Goal: Task Accomplishment & Management: Complete application form

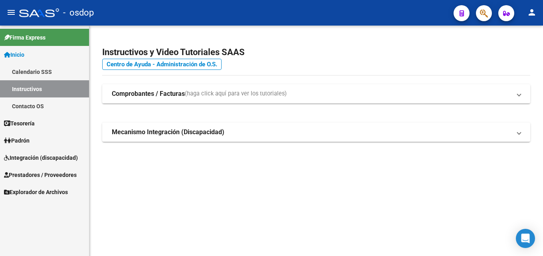
click at [66, 173] on span "Prestadores / Proveedores" at bounding box center [40, 175] width 73 height 9
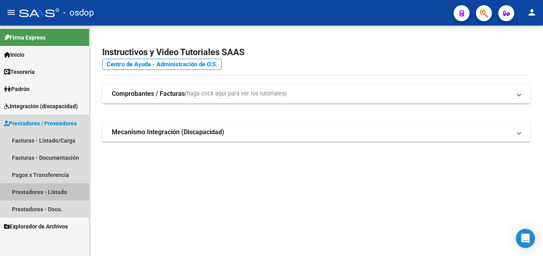
click at [61, 192] on link "Prestadores - Listado" at bounding box center [44, 191] width 89 height 17
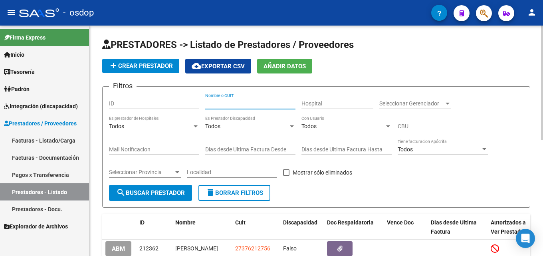
click at [243, 103] on input "Nombre o CUIT" at bounding box center [250, 103] width 90 height 7
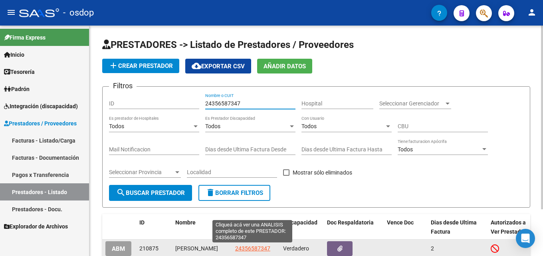
type input "24356587347"
click at [244, 250] on span "24356587347" at bounding box center [252, 248] width 35 height 6
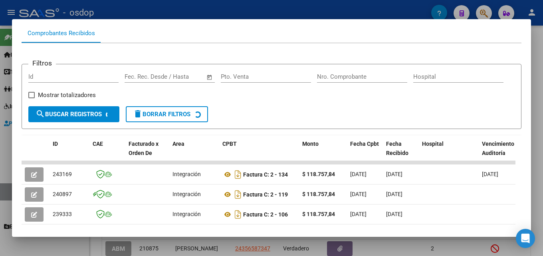
scroll to position [89, 0]
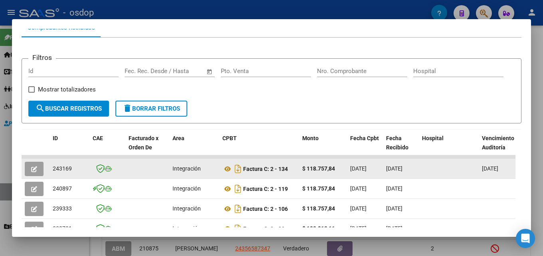
click at [35, 168] on button "button" at bounding box center [34, 169] width 19 height 14
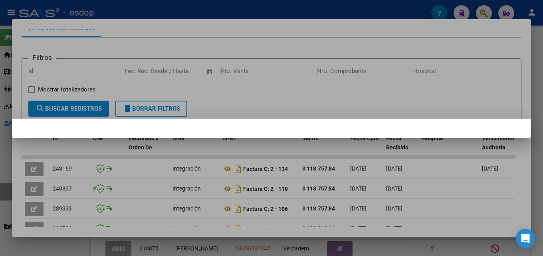
click at [537, 102] on div at bounding box center [271, 128] width 543 height 256
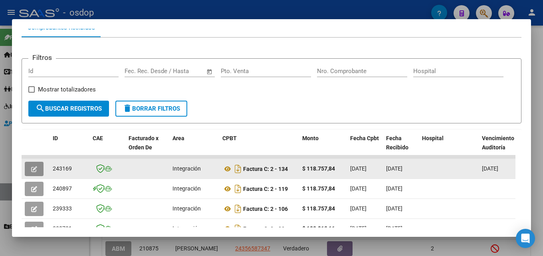
click at [27, 169] on button "button" at bounding box center [34, 169] width 19 height 14
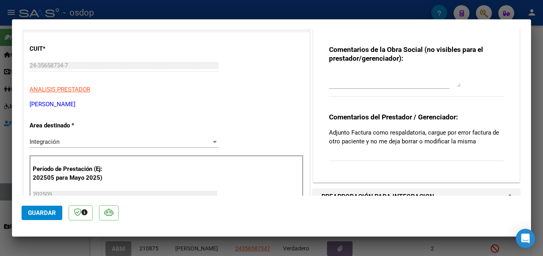
scroll to position [86, 0]
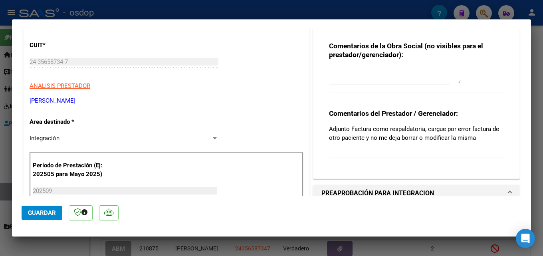
click at [537, 98] on div at bounding box center [271, 128] width 543 height 256
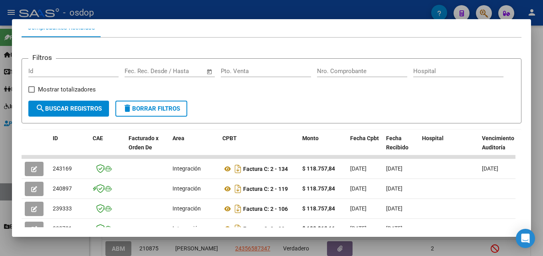
click at [537, 98] on div at bounding box center [271, 128] width 543 height 256
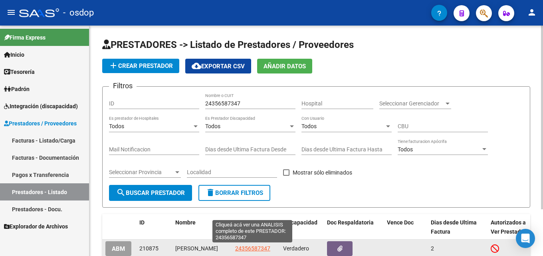
click at [260, 249] on span "24356587347" at bounding box center [252, 248] width 35 height 6
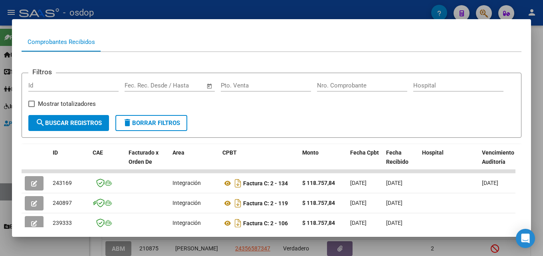
scroll to position [103, 0]
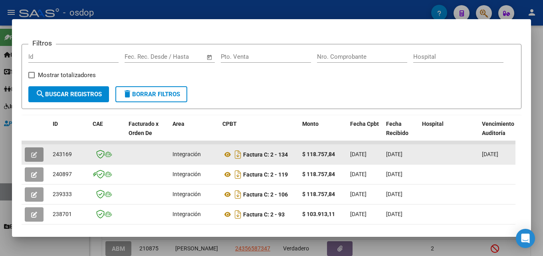
click at [35, 158] on icon "button" at bounding box center [34, 155] width 6 height 6
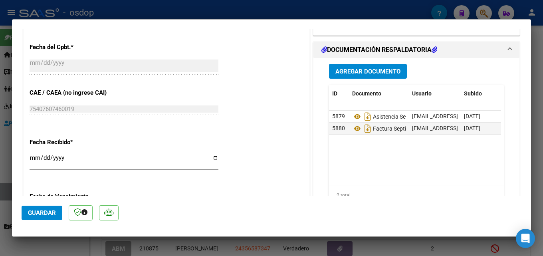
scroll to position [440, 0]
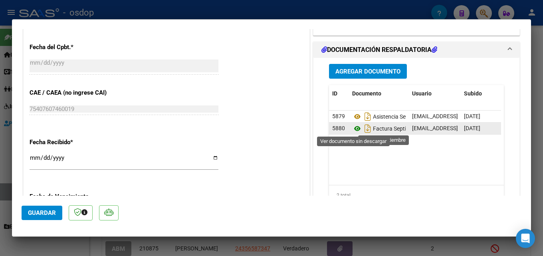
click at [355, 129] on icon at bounding box center [357, 129] width 10 height 10
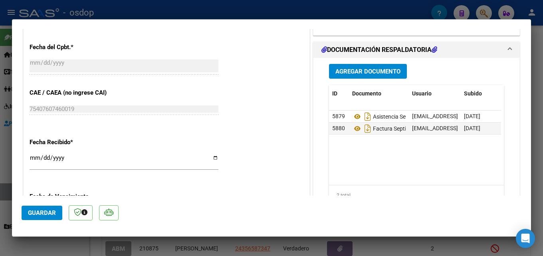
click at [537, 170] on div at bounding box center [271, 128] width 543 height 256
type input "$ 0,00"
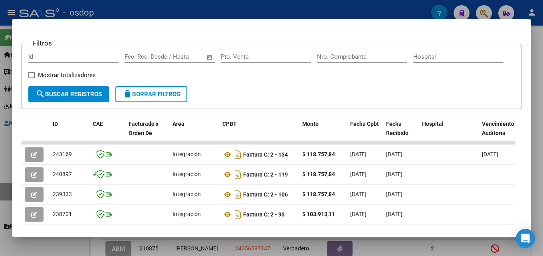
click at [537, 163] on div at bounding box center [271, 128] width 543 height 256
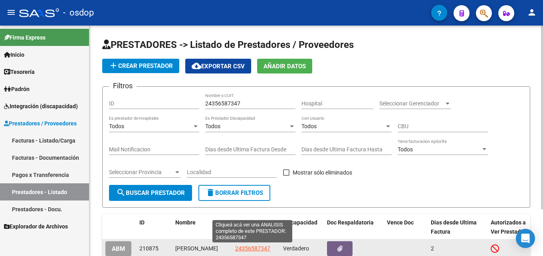
click at [242, 247] on span "24356587347" at bounding box center [252, 248] width 35 height 6
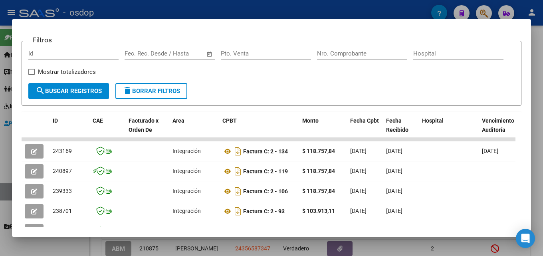
scroll to position [120, 0]
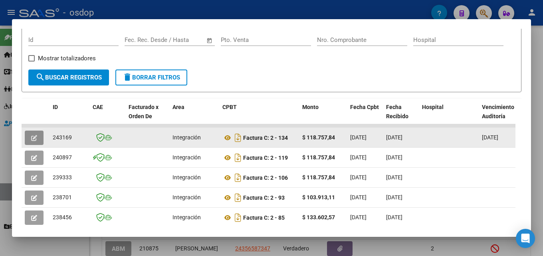
click at [34, 137] on button "button" at bounding box center [34, 138] width 19 height 14
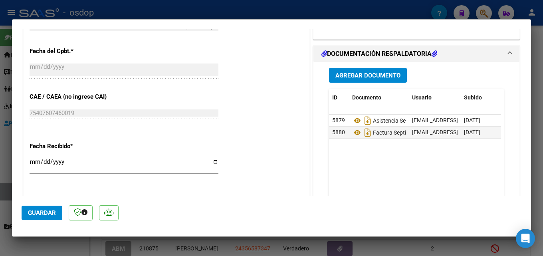
scroll to position [457, 0]
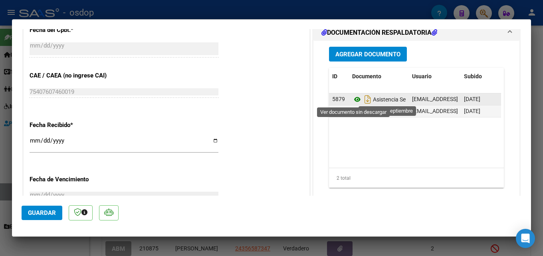
click at [354, 100] on icon at bounding box center [357, 100] width 10 height 10
click at [356, 98] on icon at bounding box center [357, 100] width 10 height 10
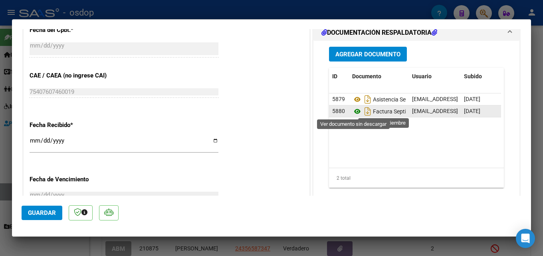
click at [354, 109] on icon at bounding box center [357, 112] width 10 height 10
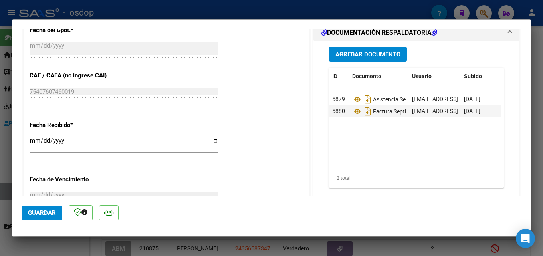
drag, startPoint x: 542, startPoint y: 157, endPoint x: 543, endPoint y: 139, distance: 18.0
click at [537, 139] on div at bounding box center [271, 128] width 543 height 256
type input "$ 0,00"
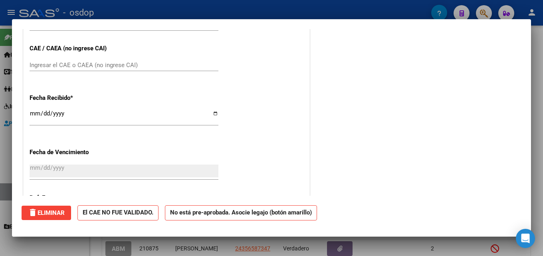
scroll to position [0, 0]
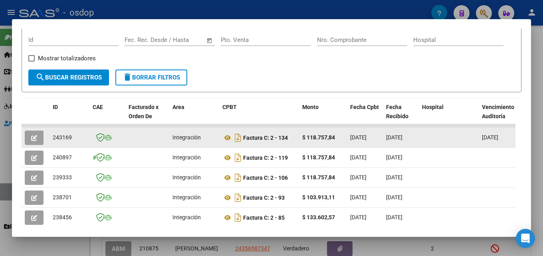
click at [29, 137] on button "button" at bounding box center [34, 138] width 19 height 14
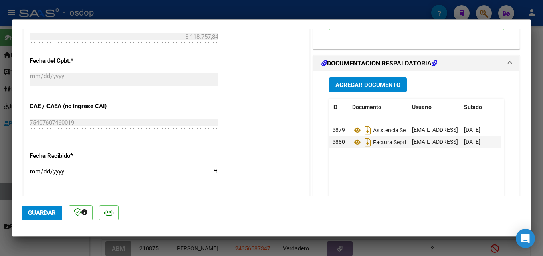
scroll to position [428, 0]
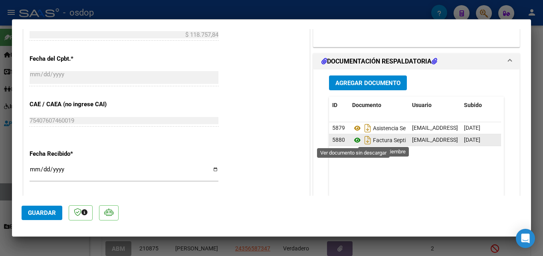
click at [352, 141] on icon at bounding box center [357, 140] width 10 height 10
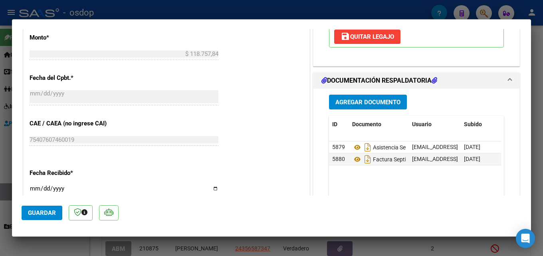
scroll to position [419, 0]
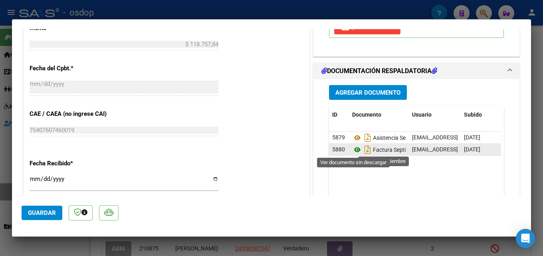
click at [352, 151] on icon at bounding box center [357, 150] width 10 height 10
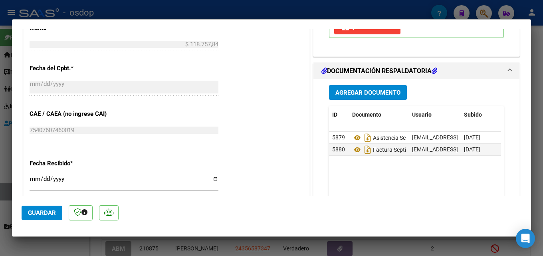
click at [537, 105] on div at bounding box center [271, 128] width 543 height 256
type input "$ 0,00"
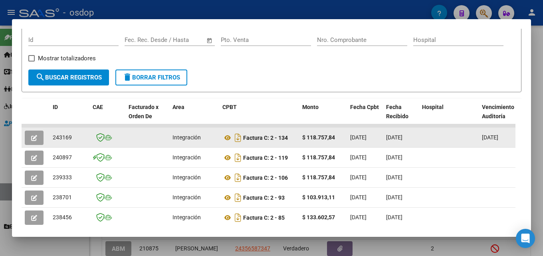
click at [36, 140] on icon "button" at bounding box center [34, 138] width 6 height 6
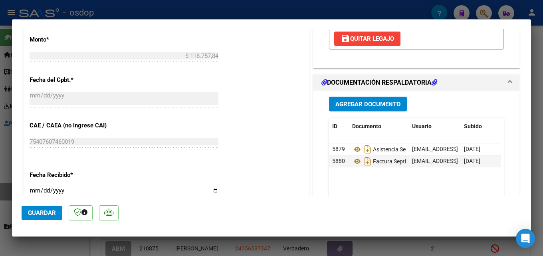
scroll to position [432, 0]
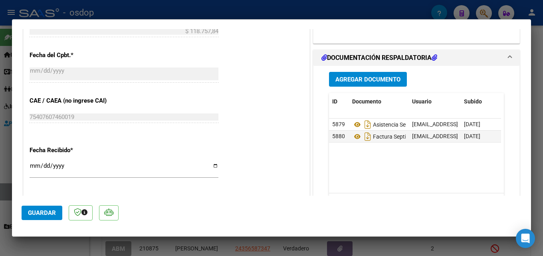
click at [537, 134] on div at bounding box center [271, 128] width 543 height 256
type input "$ 0,00"
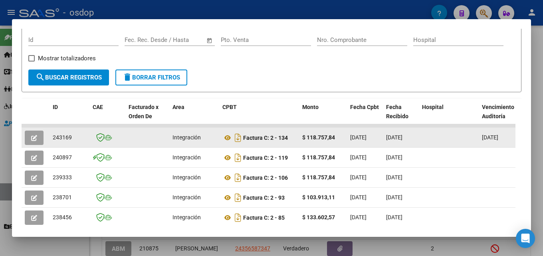
click at [38, 139] on button "button" at bounding box center [34, 138] width 19 height 14
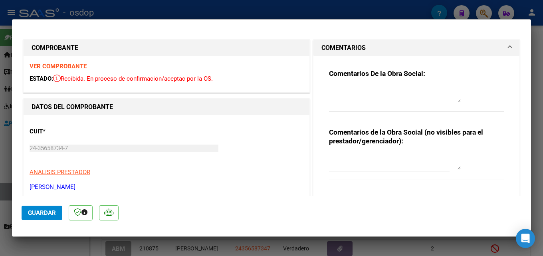
drag, startPoint x: 531, startPoint y: 66, endPoint x: 534, endPoint y: 77, distance: 11.4
click at [534, 77] on div at bounding box center [271, 128] width 543 height 256
type input "$ 0,00"
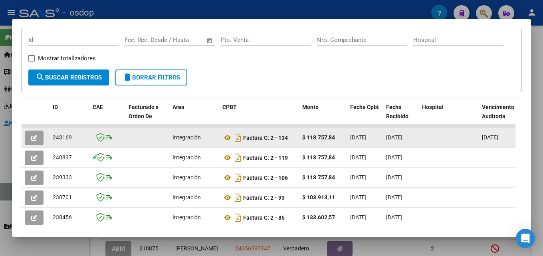
click at [31, 139] on button "button" at bounding box center [34, 138] width 19 height 14
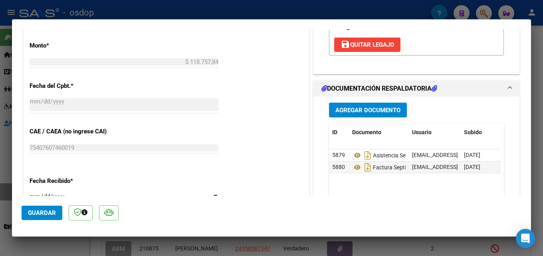
scroll to position [401, 0]
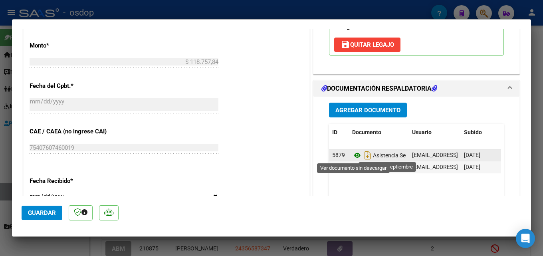
click at [353, 153] on icon at bounding box center [357, 156] width 10 height 10
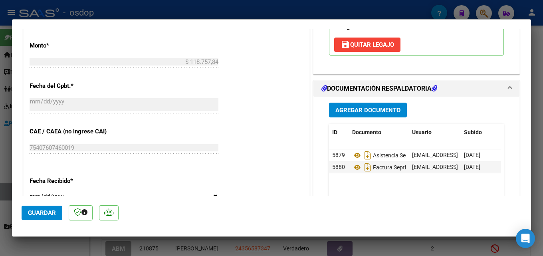
click at [537, 153] on div at bounding box center [271, 128] width 543 height 256
type input "$ 0,00"
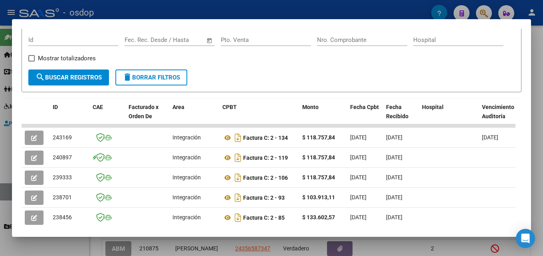
click at [537, 125] on div at bounding box center [271, 128] width 543 height 256
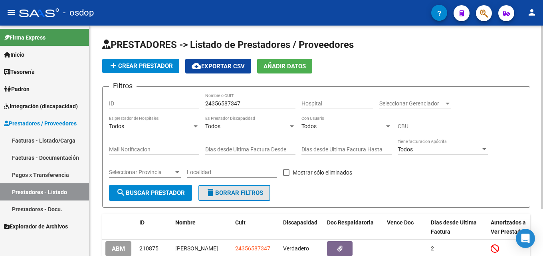
click at [244, 191] on span "delete Borrar Filtros" at bounding box center [235, 192] width 58 height 7
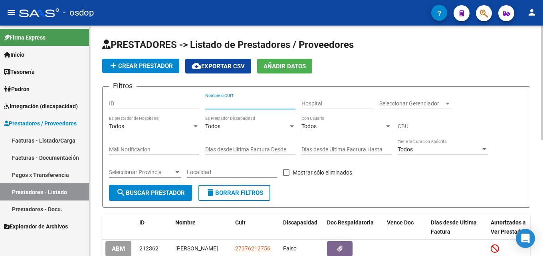
click at [243, 101] on input "Nombre o CUIT" at bounding box center [250, 103] width 90 height 7
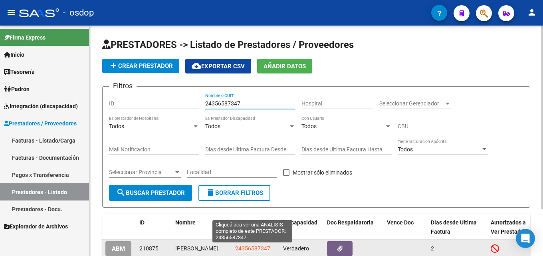
type input "24356587347"
click at [255, 249] on span "24356587347" at bounding box center [252, 248] width 35 height 6
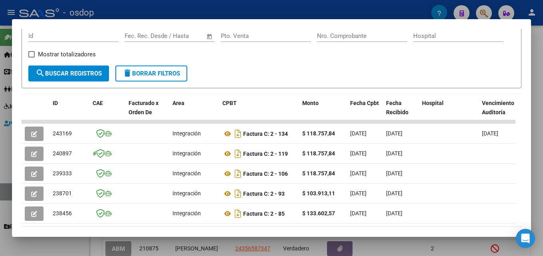
scroll to position [125, 0]
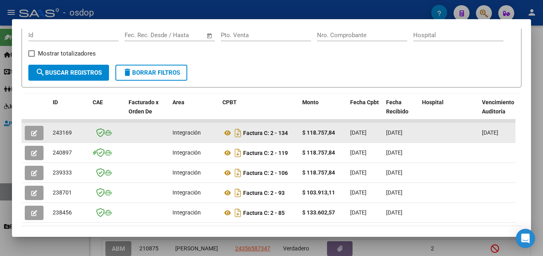
click at [27, 138] on button "button" at bounding box center [34, 133] width 19 height 14
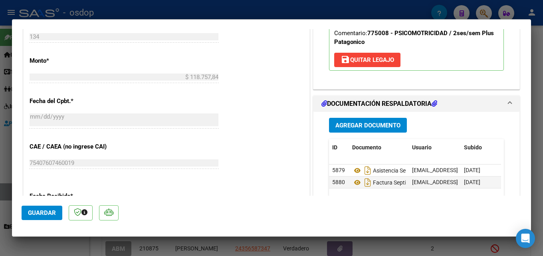
scroll to position [407, 0]
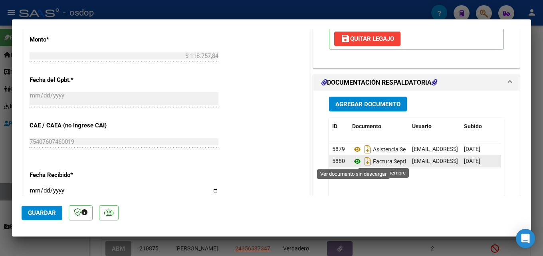
click at [355, 159] on icon at bounding box center [357, 162] width 10 height 10
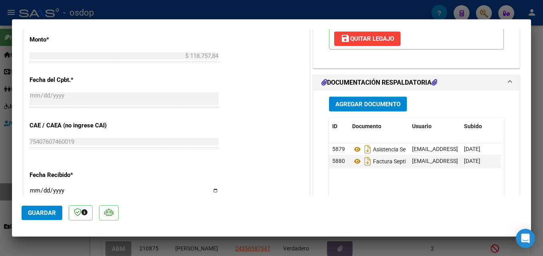
click at [537, 188] on div at bounding box center [271, 128] width 543 height 256
type input "$ 0,00"
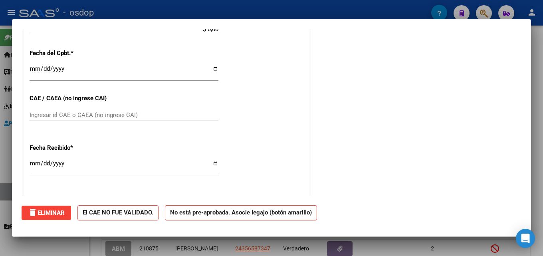
scroll to position [0, 0]
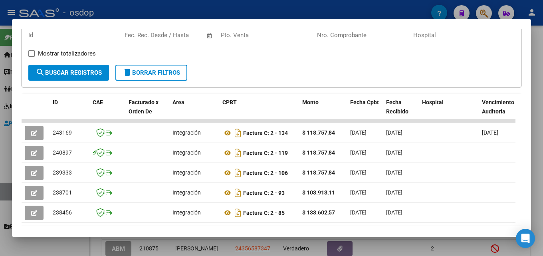
click at [537, 121] on div at bounding box center [271, 128] width 543 height 256
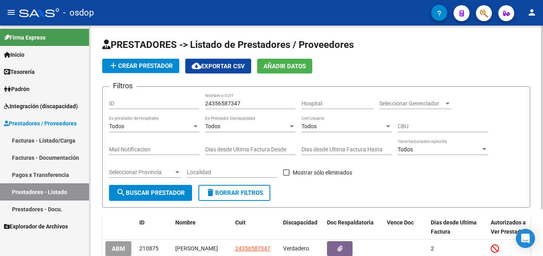
click at [237, 195] on span "delete Borrar Filtros" at bounding box center [235, 192] width 58 height 7
click at [250, 103] on input "Nombre o CUIT" at bounding box center [250, 103] width 90 height 7
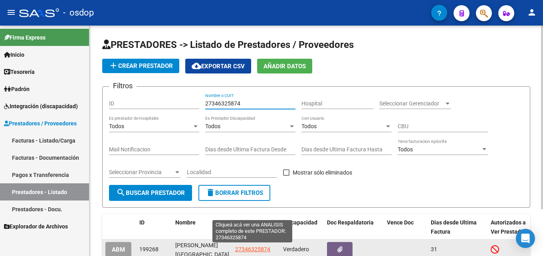
type input "27346325874"
click at [240, 251] on span "27346325874" at bounding box center [252, 249] width 35 height 6
type textarea "27346325874"
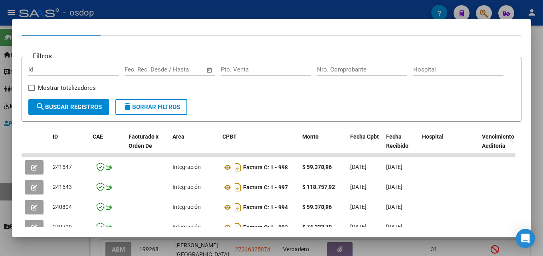
scroll to position [92, 0]
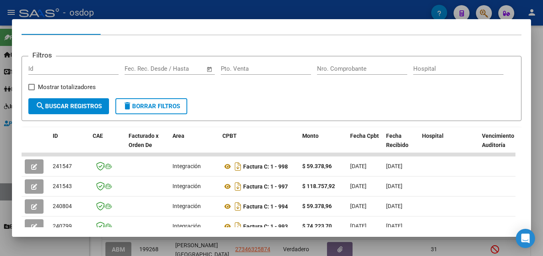
click at [537, 146] on div at bounding box center [271, 128] width 543 height 256
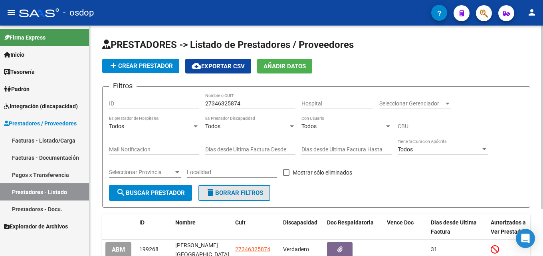
click at [235, 190] on span "delete Borrar Filtros" at bounding box center [235, 192] width 58 height 7
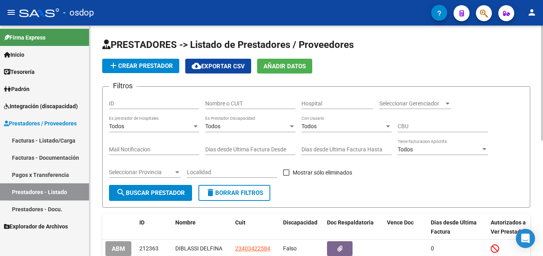
click at [239, 102] on input "Nombre o CUIT" at bounding box center [250, 103] width 90 height 7
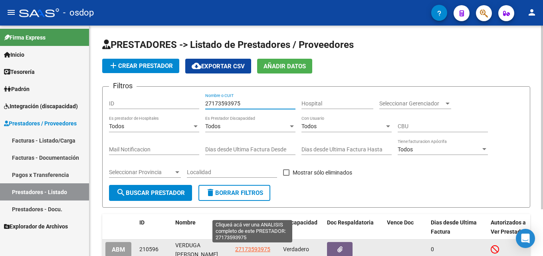
type input "27173593975"
click at [254, 250] on span "27173593975" at bounding box center [252, 249] width 35 height 6
type textarea "27173593975"
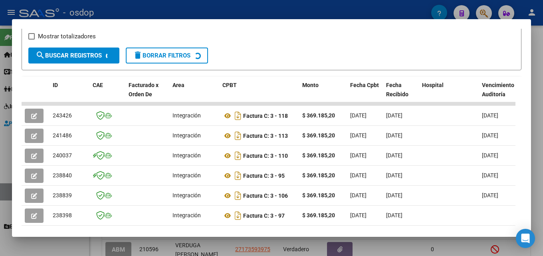
scroll to position [144, 0]
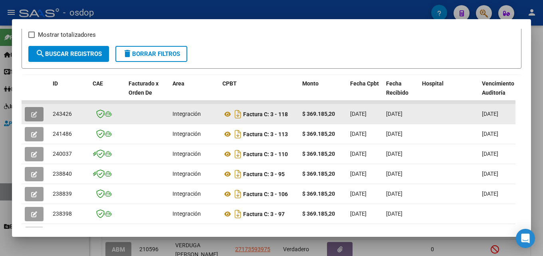
click at [38, 115] on button "button" at bounding box center [34, 114] width 19 height 14
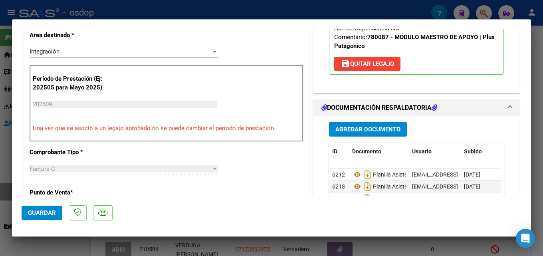
scroll to position [209, 0]
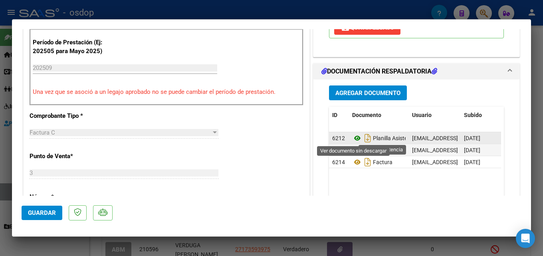
click at [354, 138] on icon at bounding box center [357, 138] width 10 height 10
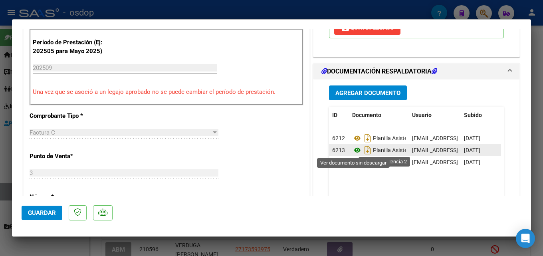
click at [355, 151] on icon at bounding box center [357, 150] width 10 height 10
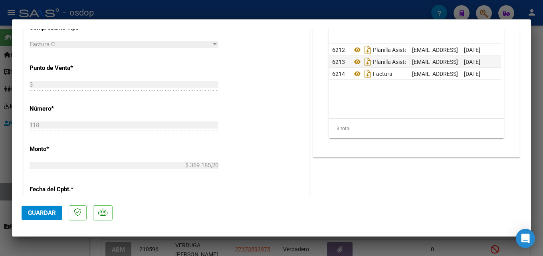
scroll to position [319, 0]
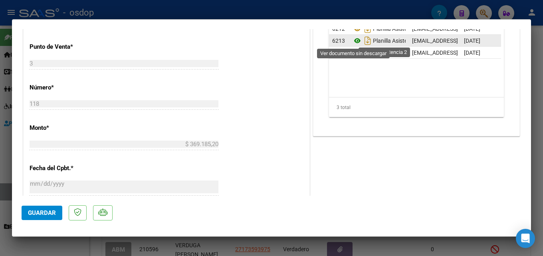
click at [356, 40] on icon at bounding box center [357, 41] width 10 height 10
click at [537, 138] on div at bounding box center [271, 128] width 543 height 256
type input "$ 0,00"
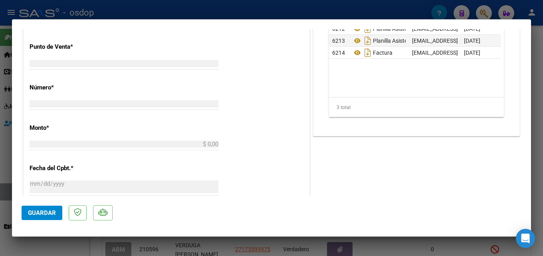
scroll to position [0, 0]
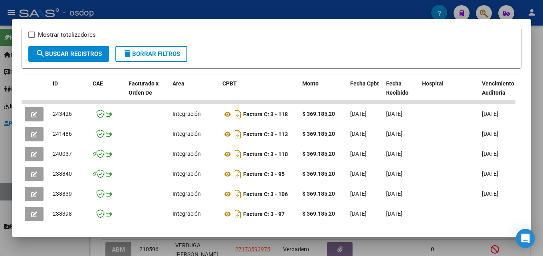
click at [537, 148] on div at bounding box center [271, 128] width 543 height 256
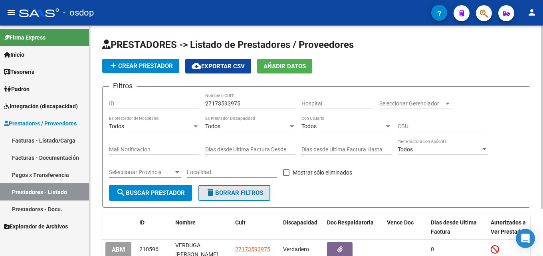
click at [237, 193] on span "delete Borrar Filtros" at bounding box center [235, 192] width 58 height 7
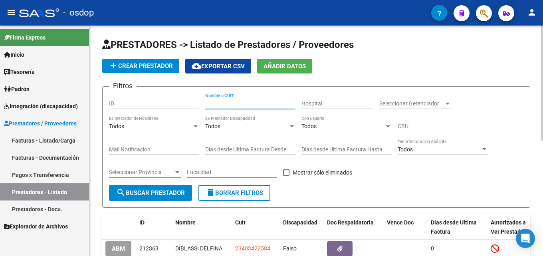
click at [232, 101] on input "Nombre o CUIT" at bounding box center [250, 103] width 90 height 7
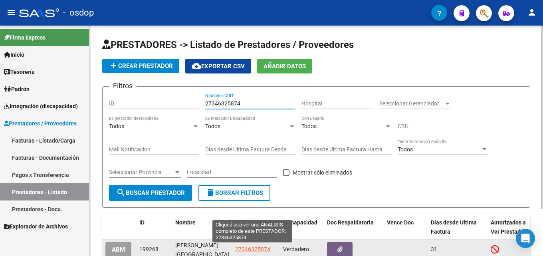
type input "27346325874"
click at [261, 248] on span "27346325874" at bounding box center [252, 249] width 35 height 6
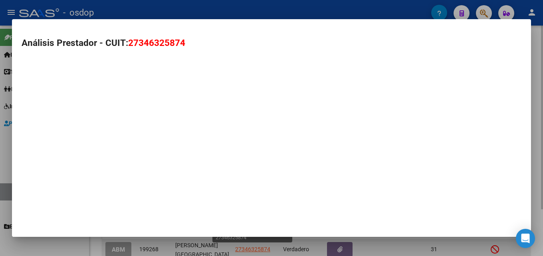
type textarea "27346325874"
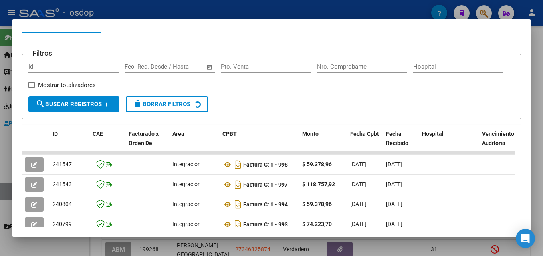
scroll to position [115, 0]
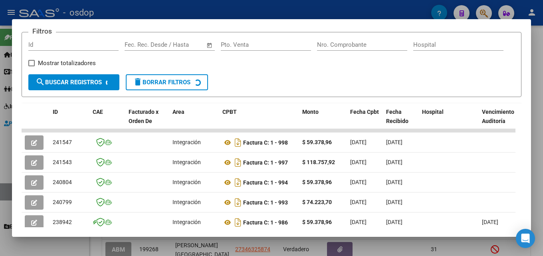
click at [537, 139] on div at bounding box center [271, 128] width 543 height 256
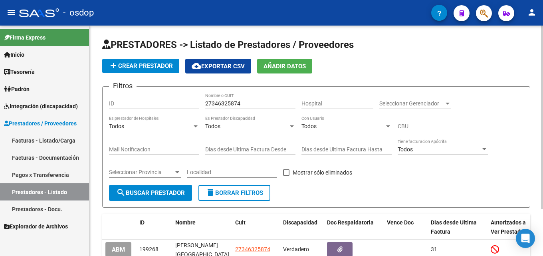
click at [238, 187] on button "delete Borrar Filtros" at bounding box center [235, 193] width 72 height 16
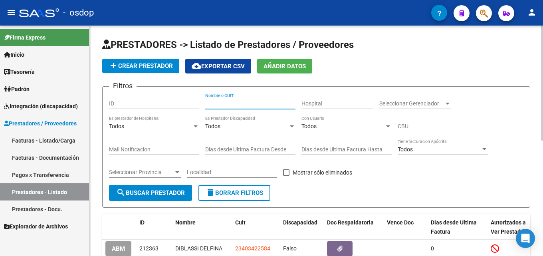
click at [246, 104] on input "Nombre o CUIT" at bounding box center [250, 103] width 90 height 7
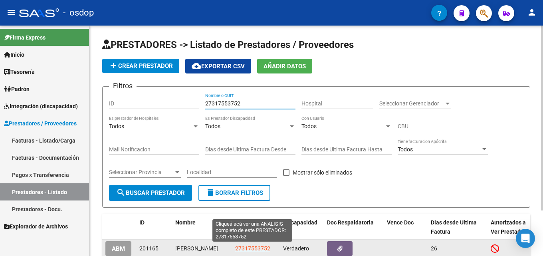
type input "27317553752"
click at [255, 247] on span "27317553752" at bounding box center [252, 248] width 35 height 6
type textarea "27317553752"
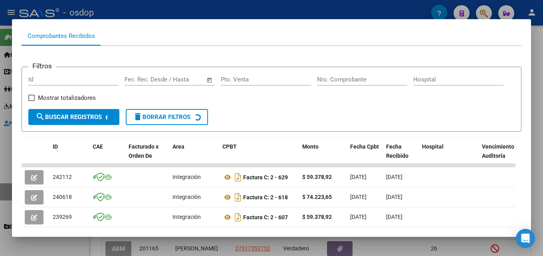
scroll to position [94, 0]
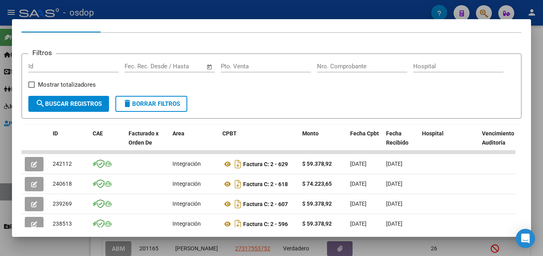
click at [537, 145] on div at bounding box center [271, 128] width 543 height 256
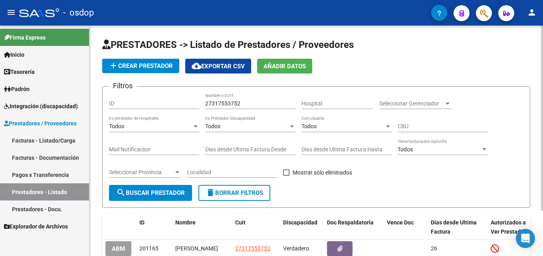
click at [245, 192] on span "delete Borrar Filtros" at bounding box center [235, 192] width 58 height 7
click at [221, 99] on div "Nombre o CUIT" at bounding box center [250, 101] width 90 height 16
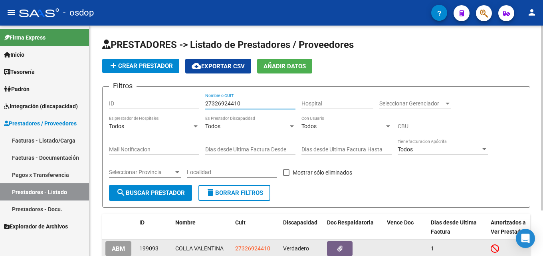
type input "27326924410"
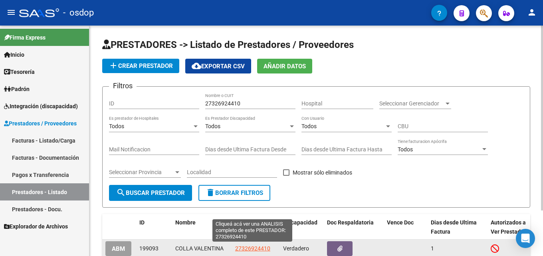
click at [247, 251] on span "27326924410" at bounding box center [252, 248] width 35 height 6
type textarea "27326924410"
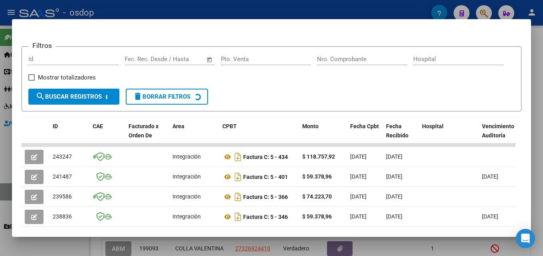
scroll to position [108, 0]
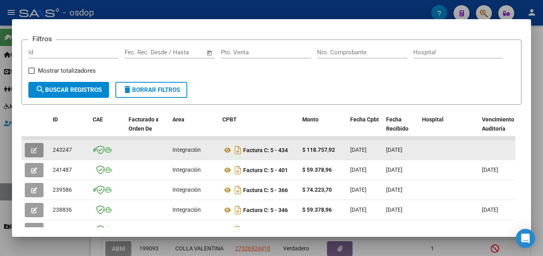
click at [32, 153] on icon "button" at bounding box center [34, 150] width 6 height 6
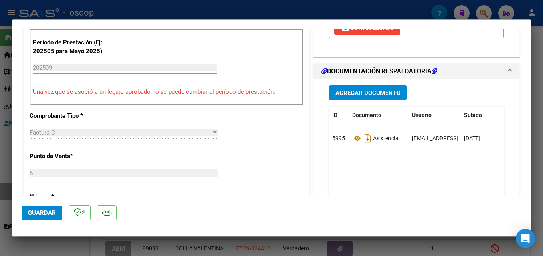
scroll to position [238, 0]
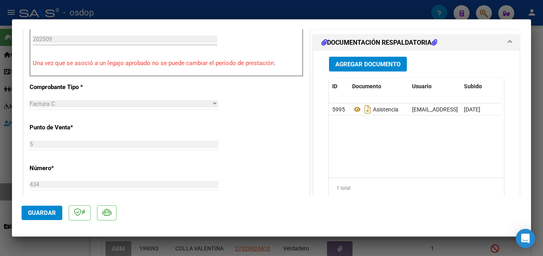
click at [537, 114] on div at bounding box center [271, 128] width 543 height 256
type input "$ 0,00"
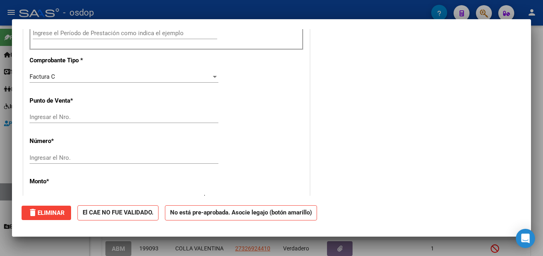
scroll to position [0, 0]
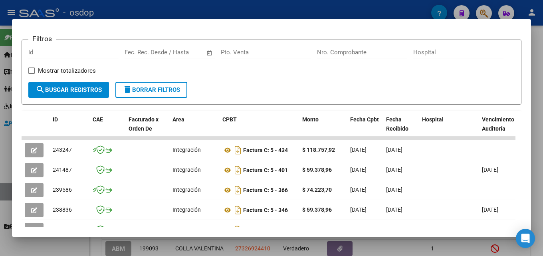
click at [537, 157] on div at bounding box center [271, 128] width 543 height 256
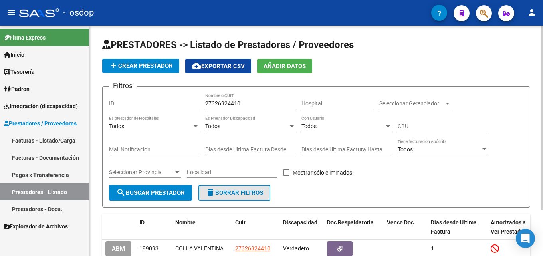
click at [218, 193] on span "delete Borrar Filtros" at bounding box center [235, 192] width 58 height 7
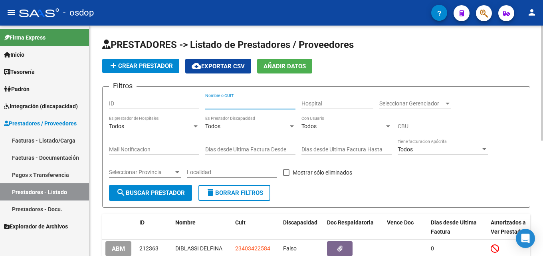
click at [231, 103] on input "Nombre o CUIT" at bounding box center [250, 103] width 90 height 7
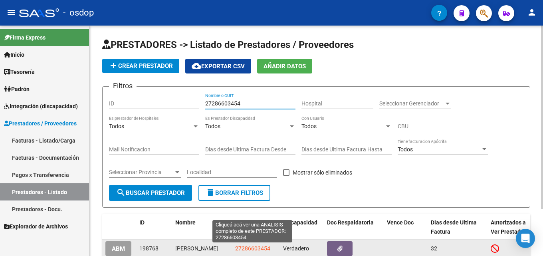
type input "27286603454"
click at [252, 246] on span "27286603454" at bounding box center [252, 248] width 35 height 6
type textarea "27286603454"
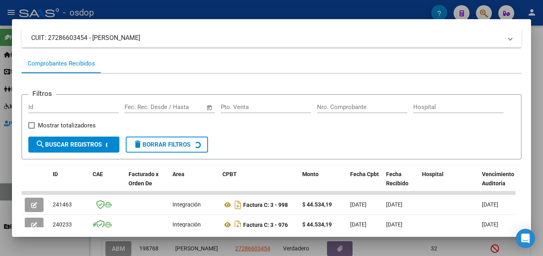
scroll to position [62, 0]
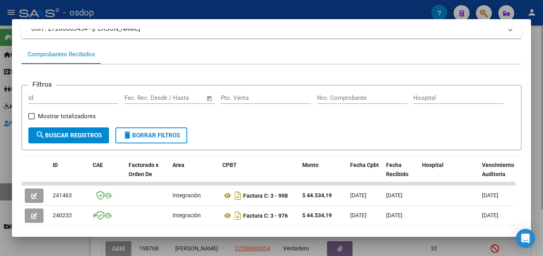
click at [537, 155] on div at bounding box center [271, 128] width 543 height 256
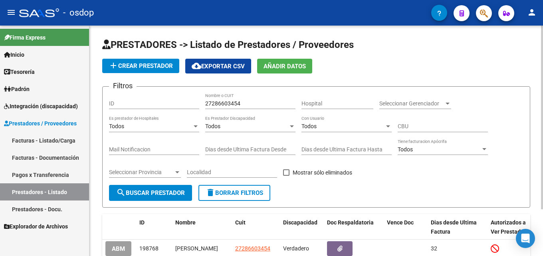
click at [257, 191] on span "delete Borrar Filtros" at bounding box center [235, 192] width 58 height 7
click at [229, 103] on input "Nombre o CUIT" at bounding box center [250, 103] width 90 height 7
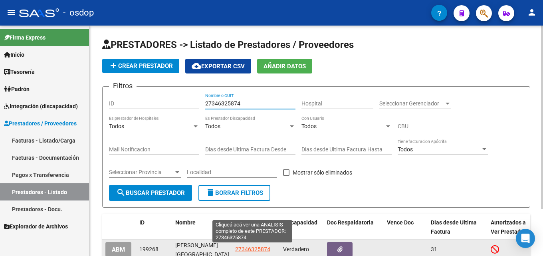
type input "27346325874"
click at [250, 249] on span "27346325874" at bounding box center [252, 249] width 35 height 6
type textarea "27346325874"
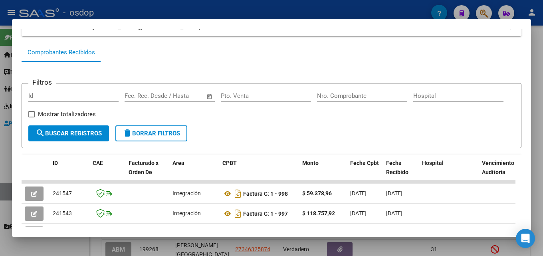
scroll to position [88, 0]
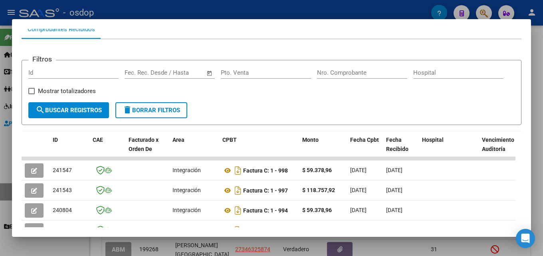
click at [537, 151] on div at bounding box center [271, 128] width 543 height 256
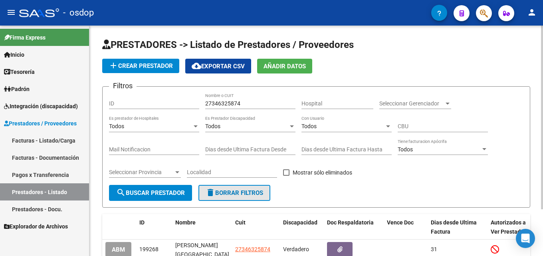
drag, startPoint x: 221, startPoint y: 197, endPoint x: 225, endPoint y: 145, distance: 52.9
click at [222, 191] on button "delete Borrar Filtros" at bounding box center [235, 193] width 72 height 16
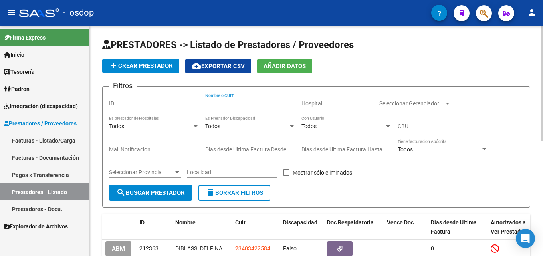
click at [225, 105] on input "Nombre o CUIT" at bounding box center [250, 103] width 90 height 7
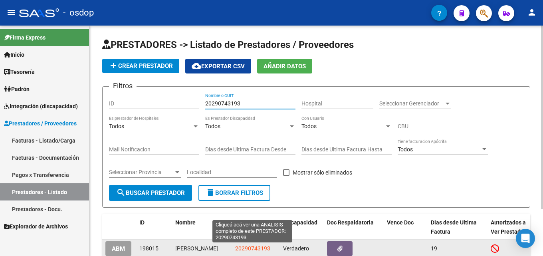
type input "20290743193"
click at [257, 249] on span "20290743193" at bounding box center [252, 248] width 35 height 6
type textarea "20290743193"
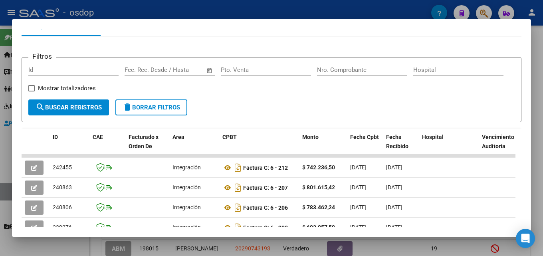
scroll to position [93, 0]
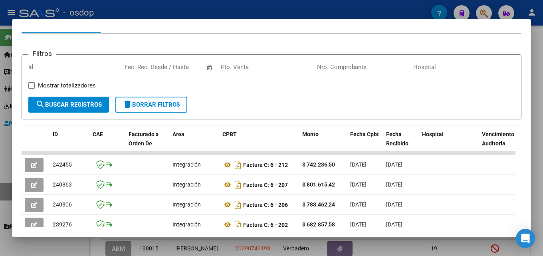
click at [537, 153] on div at bounding box center [271, 128] width 543 height 256
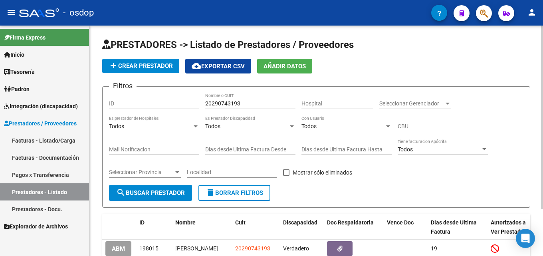
drag, startPoint x: 256, startPoint y: 196, endPoint x: 259, endPoint y: 187, distance: 10.2
click at [257, 193] on span "delete Borrar Filtros" at bounding box center [235, 192] width 58 height 7
click at [244, 105] on input "Nombre o CUIT" at bounding box center [250, 103] width 90 height 7
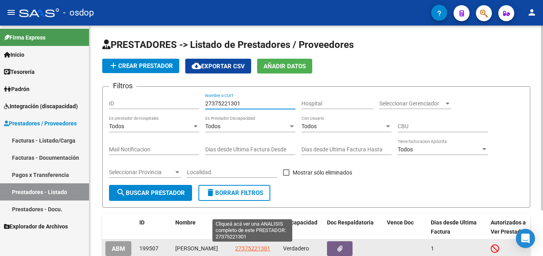
type input "27375221301"
click at [254, 248] on span "27375221301" at bounding box center [252, 248] width 35 height 6
type textarea "27375221301"
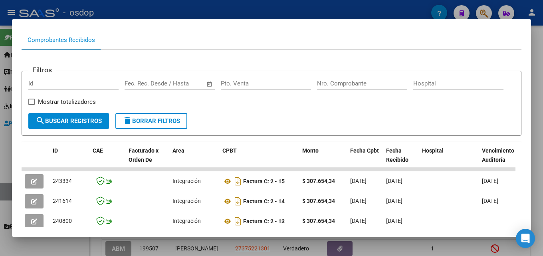
scroll to position [98, 0]
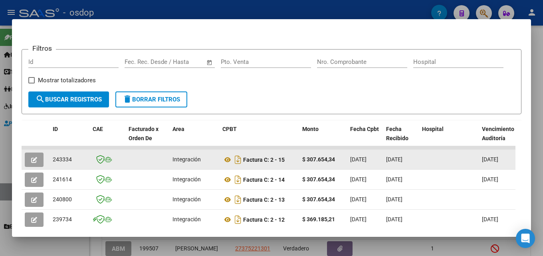
click at [31, 161] on icon "button" at bounding box center [34, 160] width 6 height 6
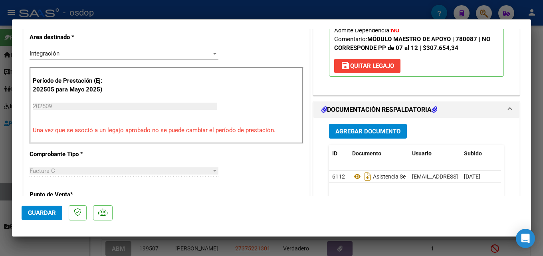
scroll to position [219, 0]
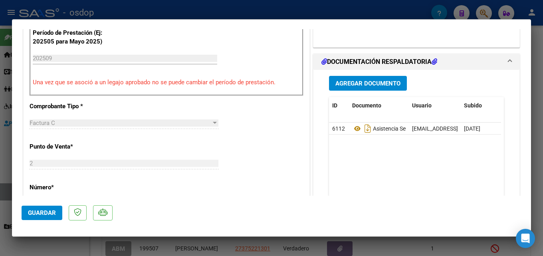
drag, startPoint x: 543, startPoint y: 112, endPoint x: 535, endPoint y: 115, distance: 8.6
click at [537, 112] on div at bounding box center [271, 128] width 543 height 256
type input "$ 0,00"
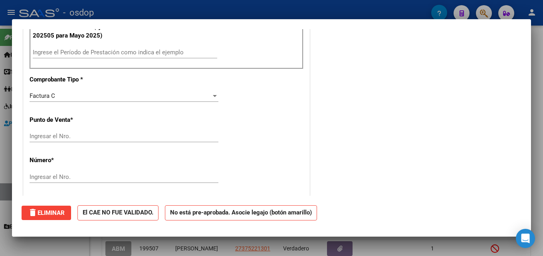
scroll to position [0, 0]
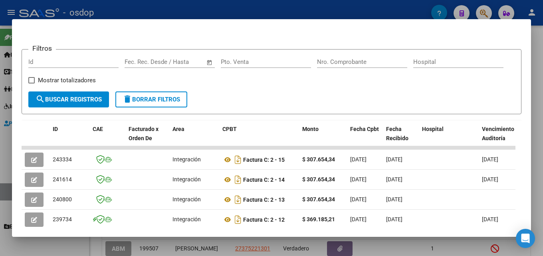
click at [537, 169] on div at bounding box center [271, 128] width 543 height 256
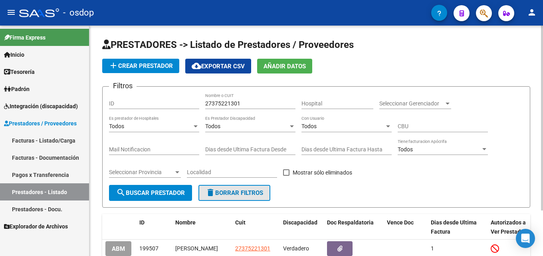
click at [232, 196] on span "delete Borrar Filtros" at bounding box center [235, 192] width 58 height 7
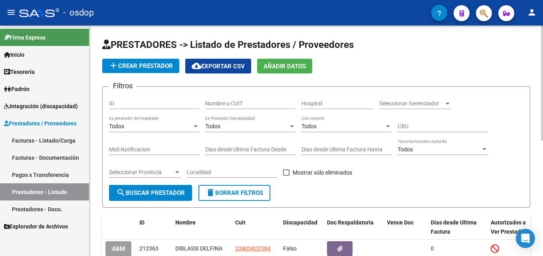
click at [245, 103] on input "Nombre o CUIT" at bounding box center [250, 103] width 90 height 7
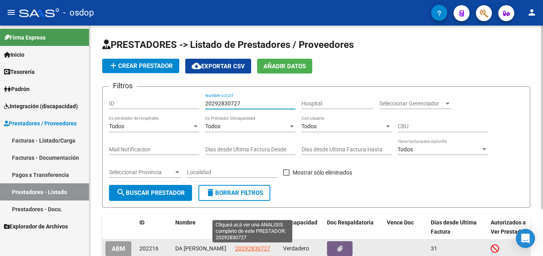
type input "20292830727"
click at [265, 248] on span "20292830727" at bounding box center [252, 248] width 35 height 6
type textarea "20292830727"
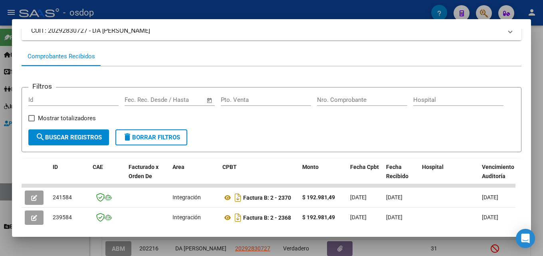
scroll to position [61, 0]
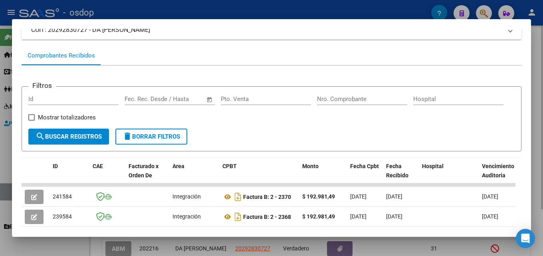
click at [537, 145] on div at bounding box center [271, 128] width 543 height 256
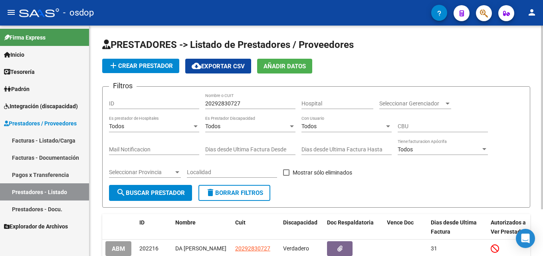
click at [232, 195] on span "delete Borrar Filtros" at bounding box center [235, 192] width 58 height 7
click at [236, 101] on input "Nombre o CUIT" at bounding box center [250, 103] width 90 height 7
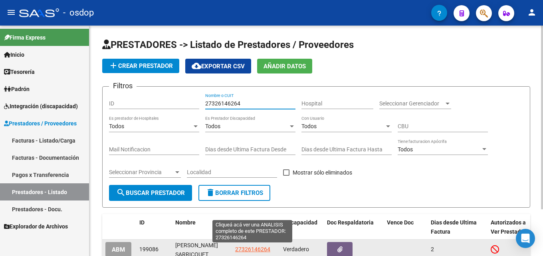
type input "27326146264"
click at [267, 248] on span "27326146264" at bounding box center [252, 249] width 35 height 6
type textarea "27326146264"
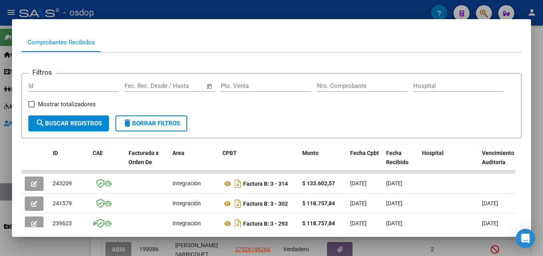
scroll to position [89, 0]
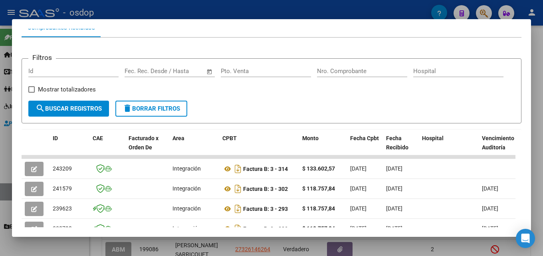
click at [537, 79] on div at bounding box center [271, 128] width 543 height 256
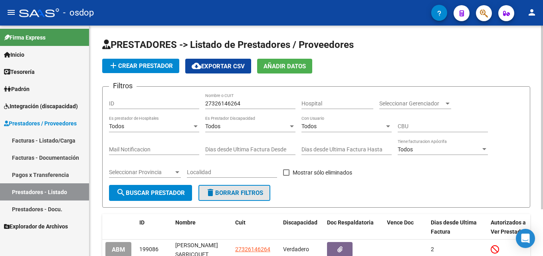
click at [254, 189] on span "delete Borrar Filtros" at bounding box center [235, 192] width 58 height 7
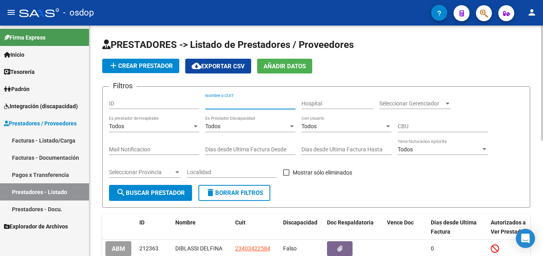
click at [247, 103] on input "Nombre o CUIT" at bounding box center [250, 103] width 90 height 7
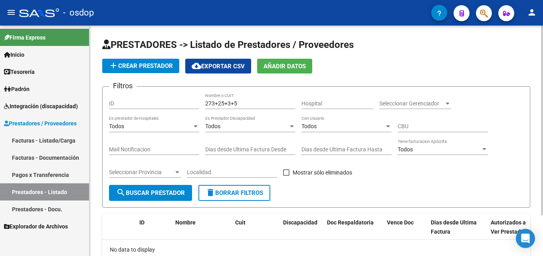
click at [253, 100] on div "273+25+3+5 Nombre o CUIT" at bounding box center [250, 101] width 90 height 16
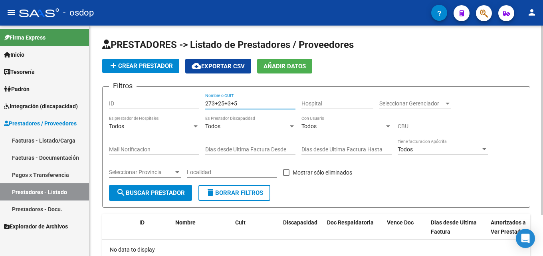
click at [253, 100] on div "273+25+3+5 Nombre o CUIT" at bounding box center [250, 101] width 90 height 16
type input "2"
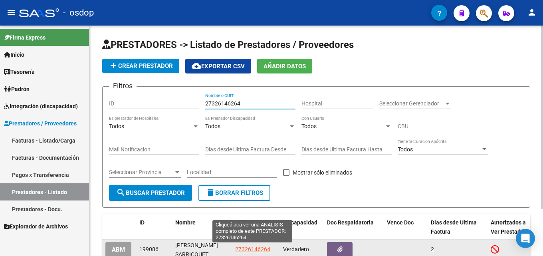
type input "27326146264"
click at [256, 249] on span "27326146264" at bounding box center [252, 249] width 35 height 6
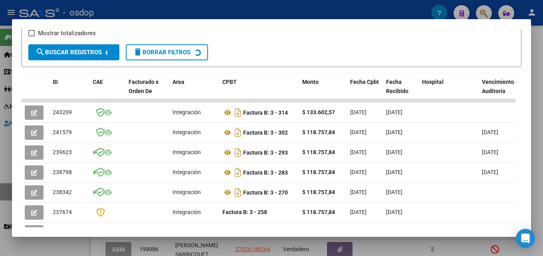
scroll to position [169, 0]
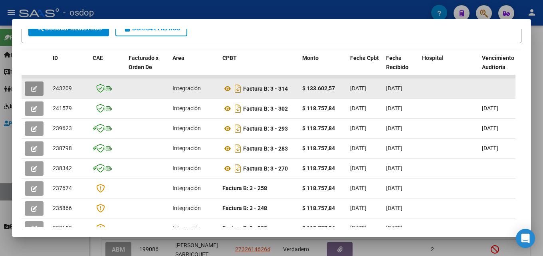
click at [37, 96] on button "button" at bounding box center [34, 89] width 19 height 14
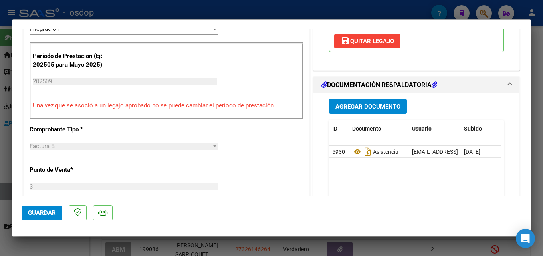
scroll to position [198, 0]
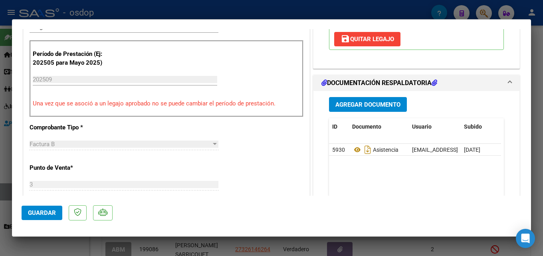
click at [537, 133] on div at bounding box center [271, 128] width 543 height 256
type input "$ 0,00"
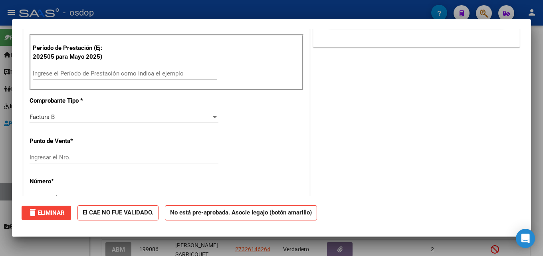
scroll to position [0, 0]
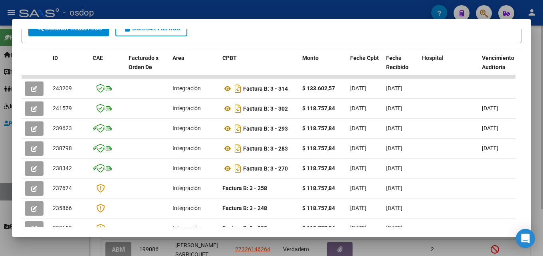
drag, startPoint x: 543, startPoint y: 159, endPoint x: 424, endPoint y: 169, distance: 119.9
click at [537, 159] on div at bounding box center [271, 128] width 543 height 256
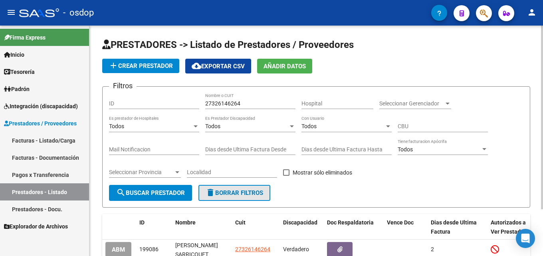
click at [253, 190] on span "delete Borrar Filtros" at bounding box center [235, 192] width 58 height 7
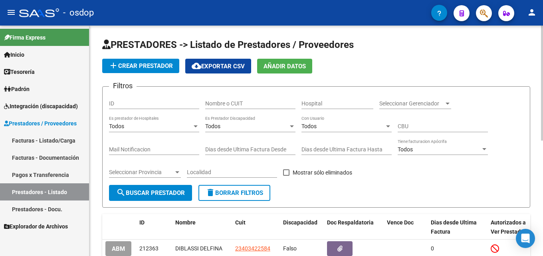
click at [226, 109] on div "Nombre o CUIT" at bounding box center [250, 104] width 90 height 23
click at [226, 106] on input "Nombre o CUIT" at bounding box center [250, 103] width 90 height 7
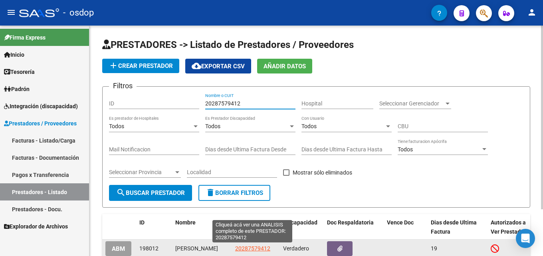
type input "20287579412"
click at [251, 247] on span "20287579412" at bounding box center [252, 248] width 35 height 6
type textarea "20287579412"
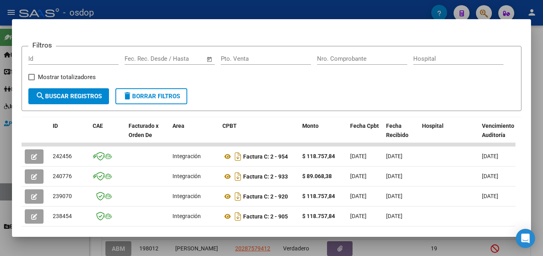
scroll to position [101, 0]
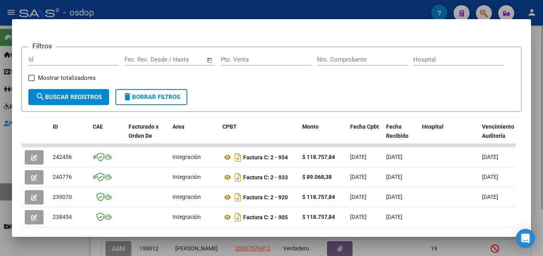
drag, startPoint x: 543, startPoint y: 146, endPoint x: 229, endPoint y: 192, distance: 317.8
click at [537, 146] on div at bounding box center [271, 128] width 543 height 256
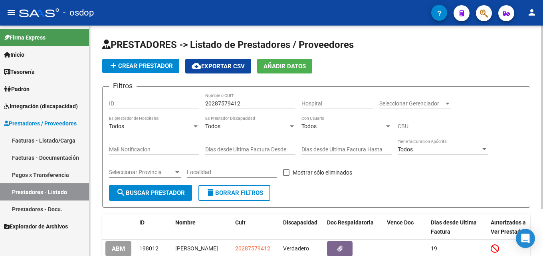
click at [229, 198] on button "delete Borrar Filtros" at bounding box center [235, 193] width 72 height 16
click at [237, 105] on input "Nombre o CUIT" at bounding box center [250, 103] width 90 height 7
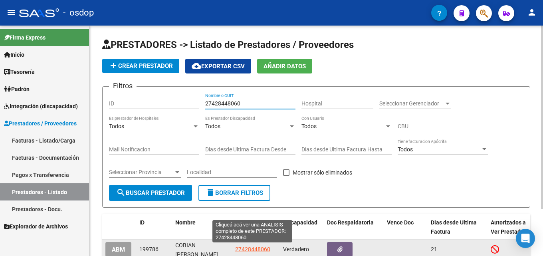
type input "27428448060"
click at [262, 247] on span "27428448060" at bounding box center [252, 249] width 35 height 6
type textarea "27428448060"
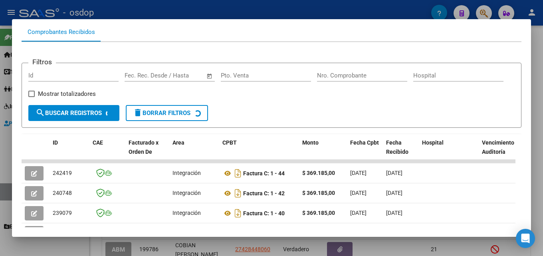
scroll to position [89, 0]
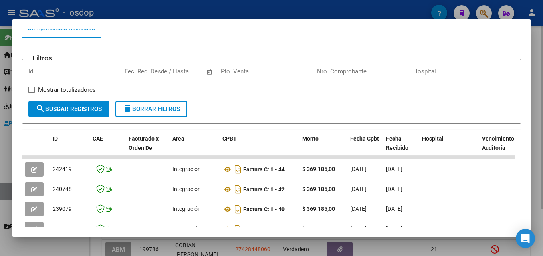
click at [537, 153] on div at bounding box center [271, 128] width 543 height 256
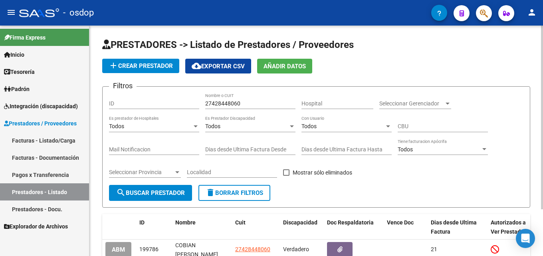
click at [227, 190] on span "delete Borrar Filtros" at bounding box center [235, 192] width 58 height 7
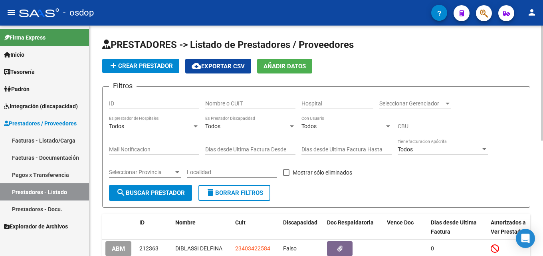
click at [229, 101] on input "Nombre o CUIT" at bounding box center [250, 103] width 90 height 7
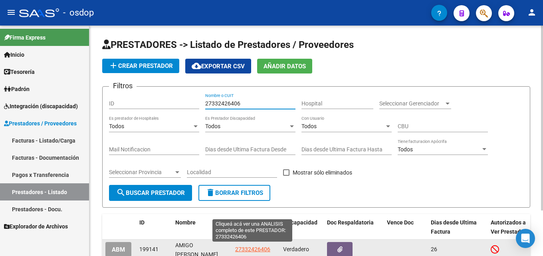
type input "27332426406"
click at [258, 247] on span "27332426406" at bounding box center [252, 249] width 35 height 6
type textarea "27332426406"
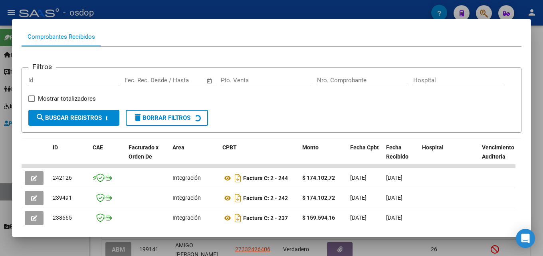
scroll to position [91, 0]
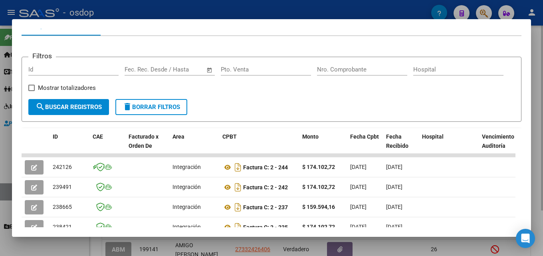
click at [537, 150] on div at bounding box center [271, 128] width 543 height 256
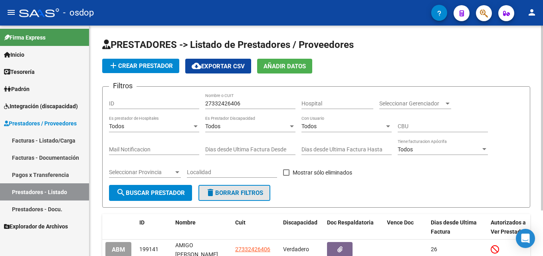
click at [248, 191] on span "delete Borrar Filtros" at bounding box center [235, 192] width 58 height 7
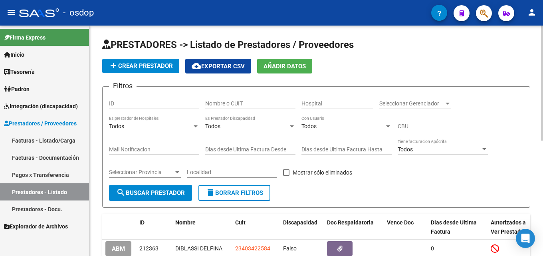
click at [241, 100] on input "Nombre o CUIT" at bounding box center [250, 103] width 90 height 7
type input "27422341248"
click at [163, 198] on button "search Buscar Prestador" at bounding box center [150, 193] width 83 height 16
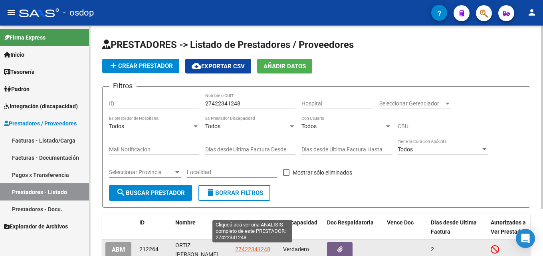
click at [252, 250] on span "27422341248" at bounding box center [252, 249] width 35 height 6
type textarea "27422341248"
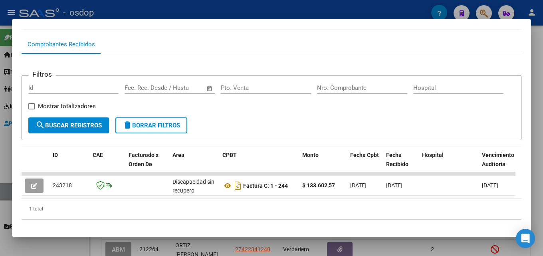
scroll to position [89, 0]
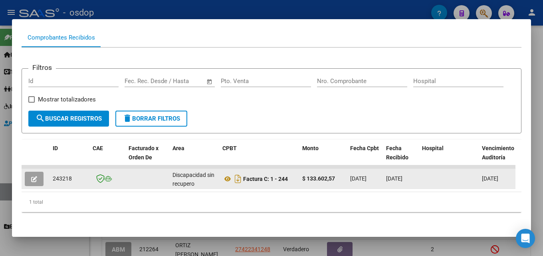
click at [36, 176] on icon "button" at bounding box center [34, 179] width 6 height 6
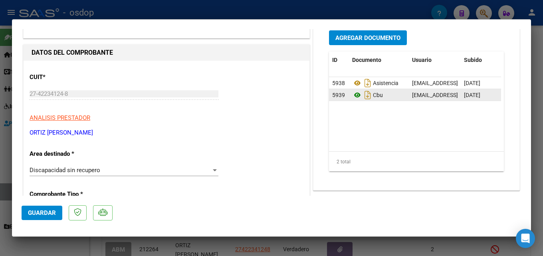
scroll to position [53, 0]
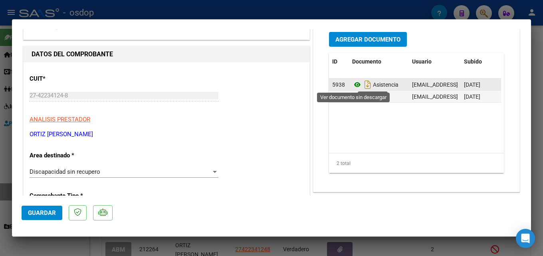
click at [353, 85] on icon at bounding box center [357, 85] width 10 height 10
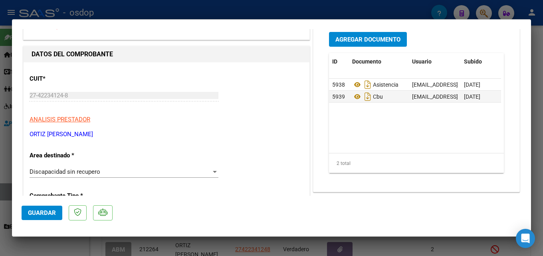
click at [537, 179] on div at bounding box center [271, 128] width 543 height 256
type input "$ 0,00"
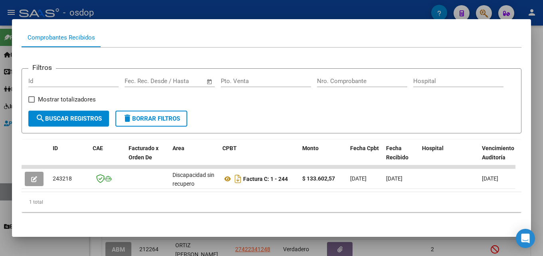
click at [537, 154] on div at bounding box center [271, 128] width 543 height 256
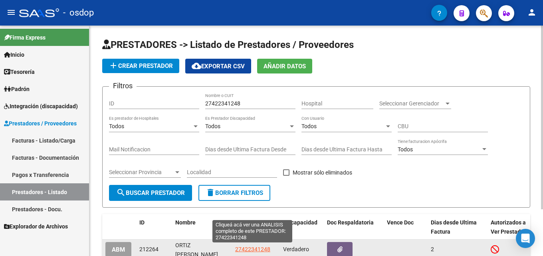
click at [245, 246] on span "27422341248" at bounding box center [252, 249] width 35 height 6
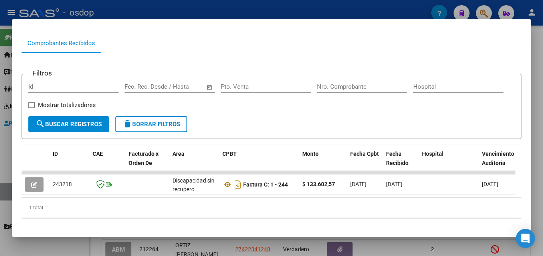
scroll to position [76, 0]
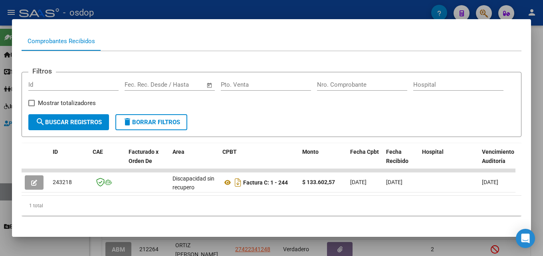
click at [537, 124] on div at bounding box center [271, 128] width 543 height 256
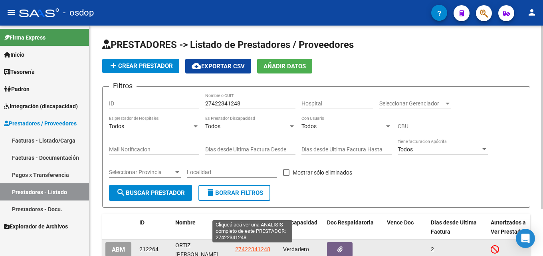
click at [247, 251] on span "27422341248" at bounding box center [252, 249] width 35 height 6
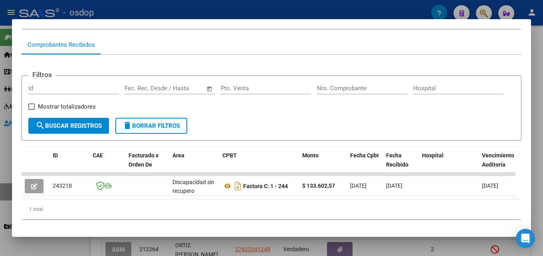
scroll to position [74, 0]
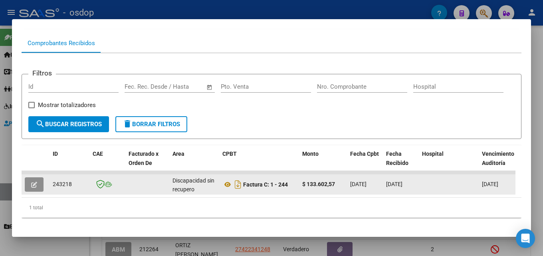
click at [36, 188] on icon "button" at bounding box center [34, 185] width 6 height 6
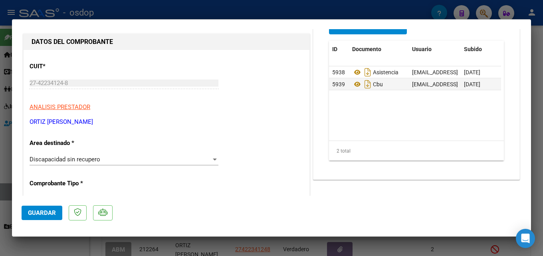
scroll to position [67, 0]
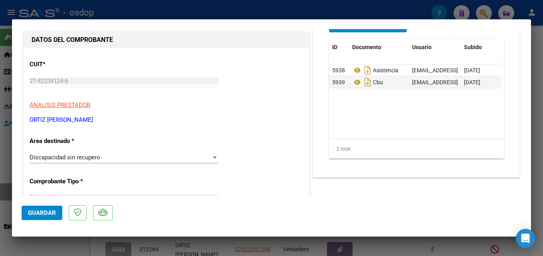
click at [537, 120] on div at bounding box center [271, 128] width 543 height 256
type input "$ 0,00"
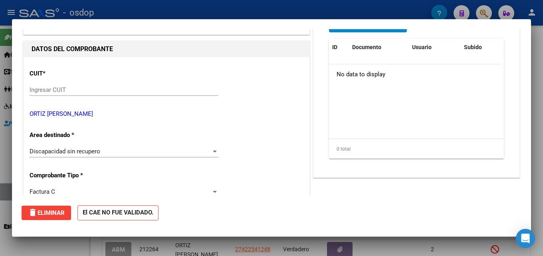
scroll to position [0, 0]
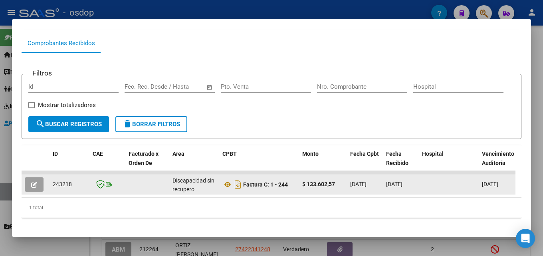
click at [36, 186] on icon "button" at bounding box center [34, 185] width 6 height 6
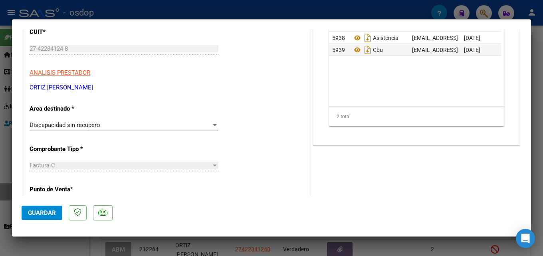
scroll to position [107, 0]
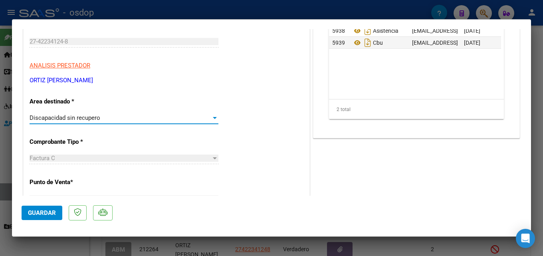
click at [119, 118] on div "Discapacidad sin recupero" at bounding box center [121, 117] width 182 height 7
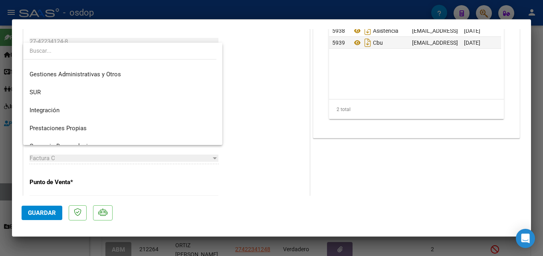
scroll to position [5, 0]
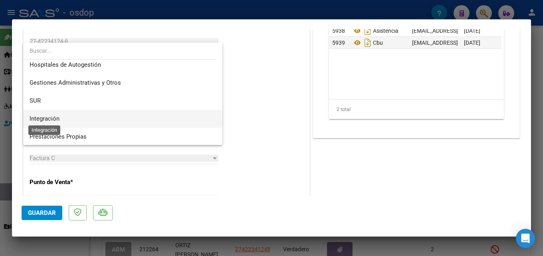
click at [46, 122] on span "Integración" at bounding box center [45, 118] width 30 height 7
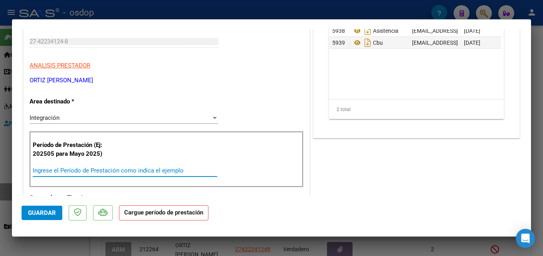
click at [153, 171] on input "Ingrese el Período de Prestación como indica el ejemplo" at bounding box center [125, 170] width 185 height 7
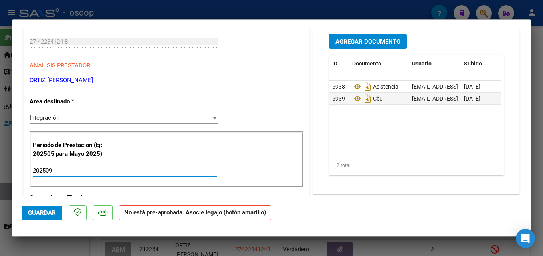
type input "202509"
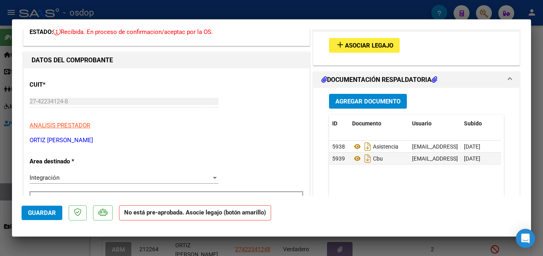
scroll to position [19, 0]
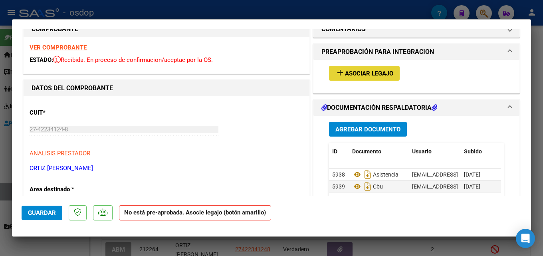
click at [371, 72] on span "Asociar Legajo" at bounding box center [369, 73] width 48 height 7
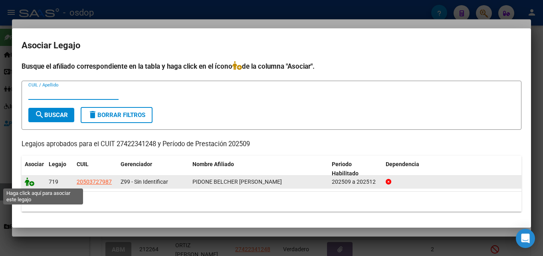
click at [27, 183] on icon at bounding box center [30, 181] width 10 height 9
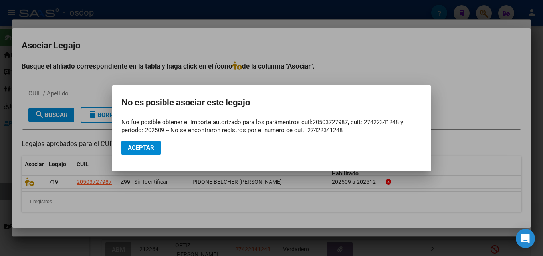
click at [445, 188] on div at bounding box center [271, 128] width 543 height 256
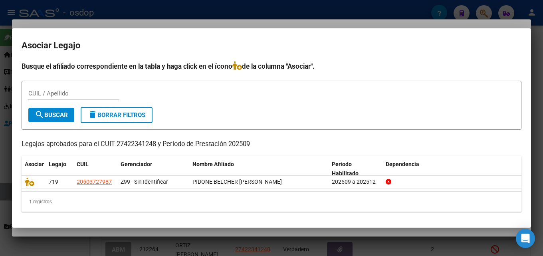
click at [537, 82] on div at bounding box center [271, 128] width 543 height 256
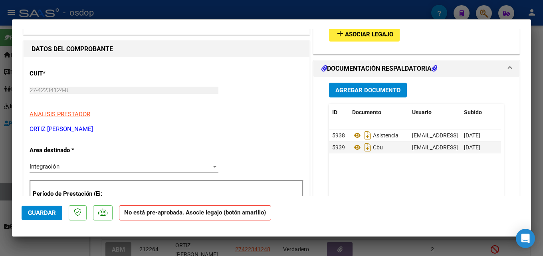
scroll to position [64, 0]
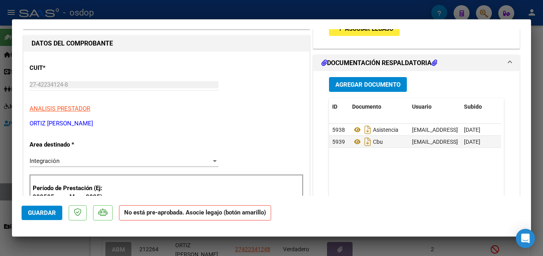
click at [537, 161] on div at bounding box center [271, 128] width 543 height 256
type input "$ 0,00"
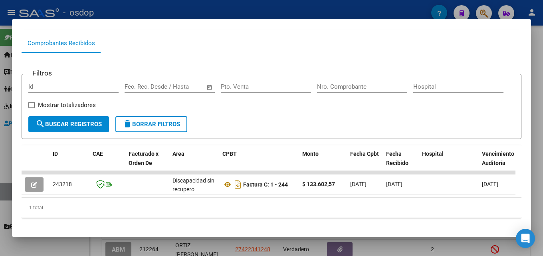
click at [537, 190] on div at bounding box center [271, 128] width 543 height 256
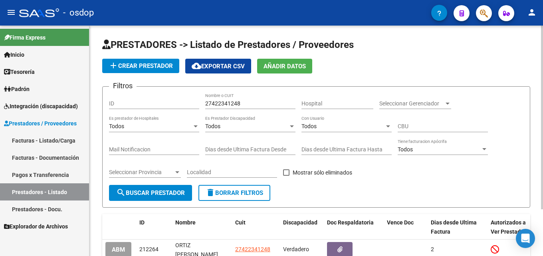
click at [243, 197] on button "delete Borrar Filtros" at bounding box center [235, 193] width 72 height 16
click at [223, 98] on div "Nombre o CUIT" at bounding box center [250, 101] width 90 height 16
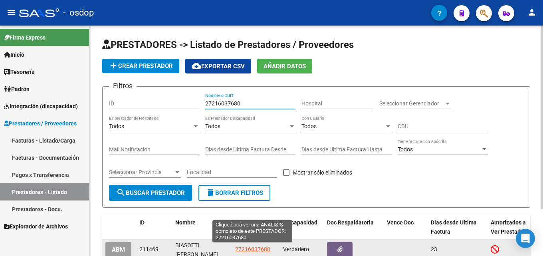
type input "27216037680"
click at [264, 250] on span "27216037680" at bounding box center [252, 249] width 35 height 6
type textarea "27216037680"
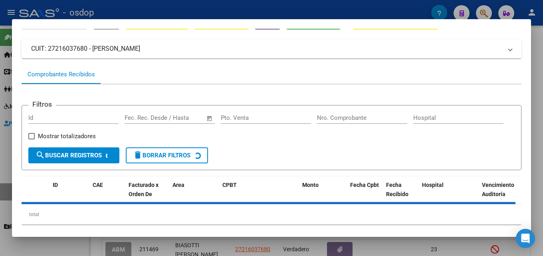
scroll to position [45, 0]
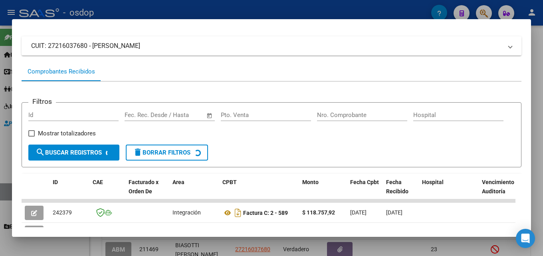
drag, startPoint x: 531, startPoint y: 128, endPoint x: 534, endPoint y: 153, distance: 24.5
click at [534, 153] on div at bounding box center [271, 128] width 543 height 256
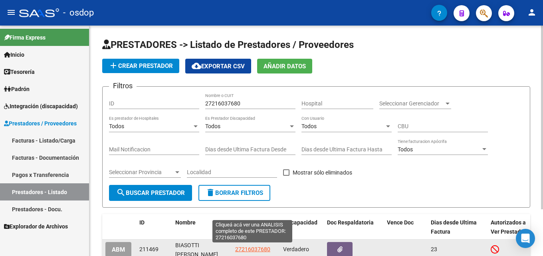
click at [253, 249] on span "27216037680" at bounding box center [252, 249] width 35 height 6
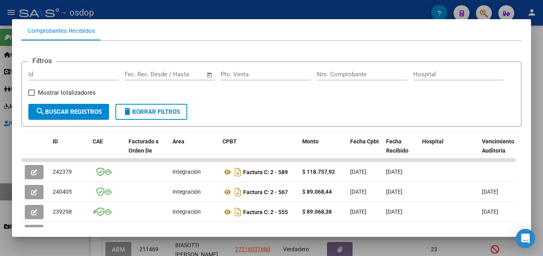
scroll to position [87, 0]
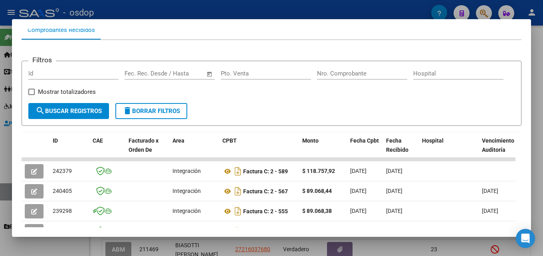
click at [537, 158] on div at bounding box center [271, 128] width 543 height 256
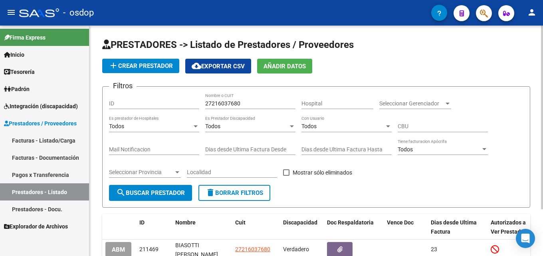
click at [224, 189] on span "delete Borrar Filtros" at bounding box center [235, 192] width 58 height 7
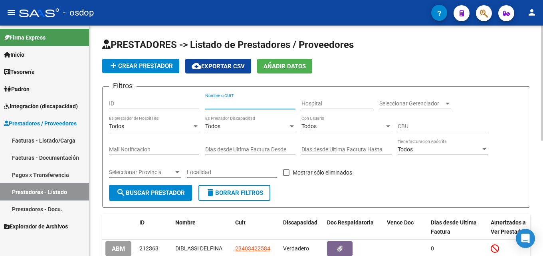
click at [239, 105] on input "Nombre o CUIT" at bounding box center [250, 103] width 90 height 7
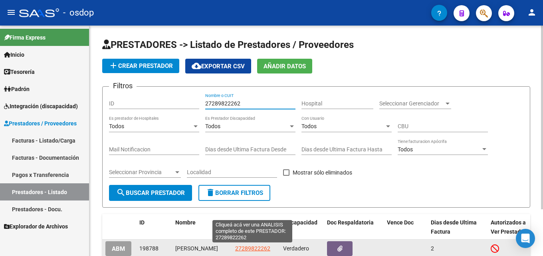
type input "27289822262"
click at [257, 252] on span "27289822262" at bounding box center [252, 248] width 35 height 6
type textarea "27289822262"
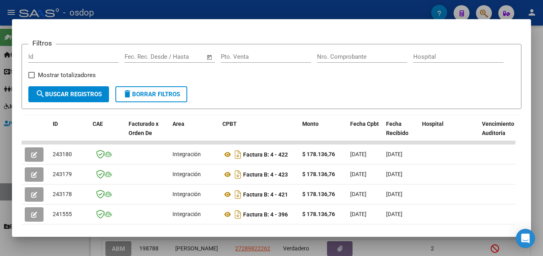
scroll to position [109, 0]
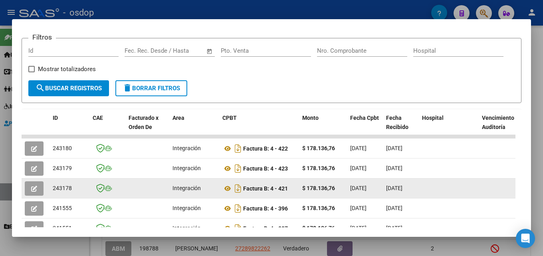
click at [34, 188] on span "button" at bounding box center [34, 188] width 6 height 7
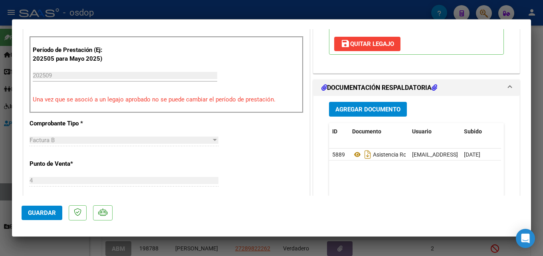
scroll to position [213, 0]
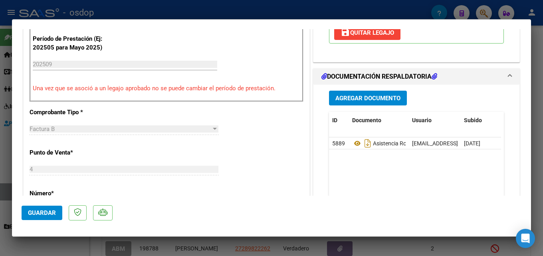
click at [537, 113] on div at bounding box center [271, 128] width 543 height 256
type input "$ 0,00"
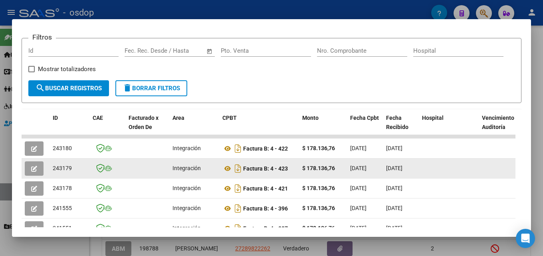
click at [34, 170] on icon "button" at bounding box center [34, 169] width 6 height 6
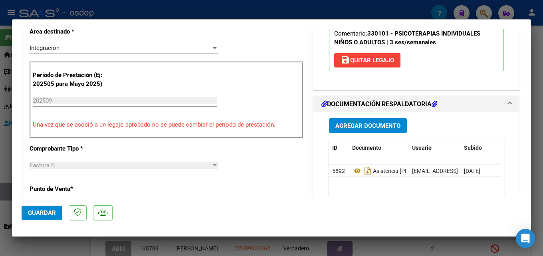
scroll to position [181, 0]
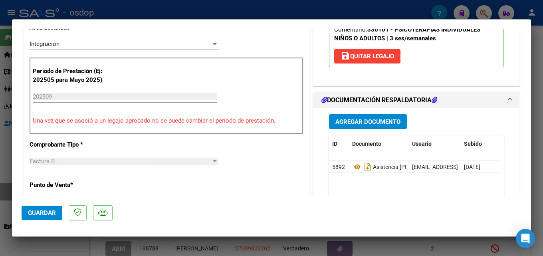
click at [537, 117] on div at bounding box center [271, 128] width 543 height 256
type input "$ 0,00"
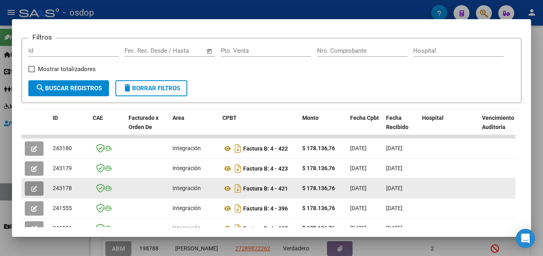
click at [37, 192] on icon "button" at bounding box center [34, 189] width 6 height 6
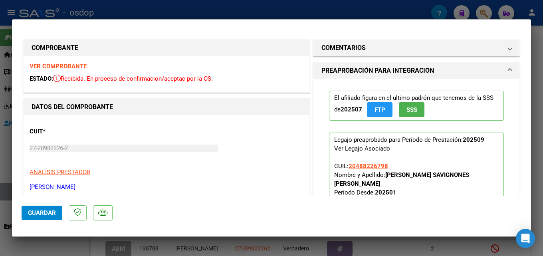
drag, startPoint x: 543, startPoint y: 82, endPoint x: 537, endPoint y: 85, distance: 7.0
click at [537, 82] on div at bounding box center [271, 128] width 543 height 256
type input "$ 0,00"
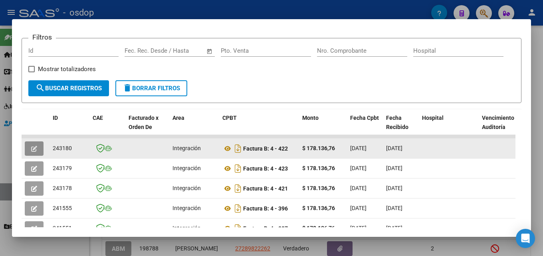
click at [27, 152] on button "button" at bounding box center [34, 148] width 19 height 14
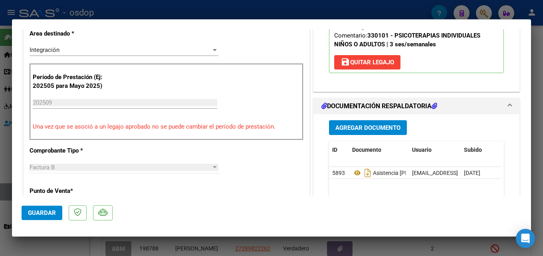
scroll to position [177, 0]
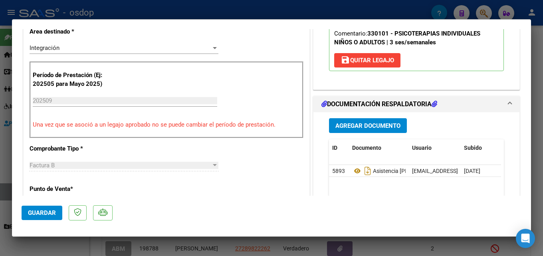
click at [537, 155] on div at bounding box center [271, 128] width 543 height 256
type input "$ 0,00"
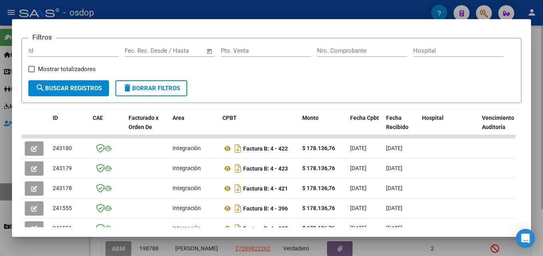
click at [537, 156] on div at bounding box center [271, 128] width 543 height 256
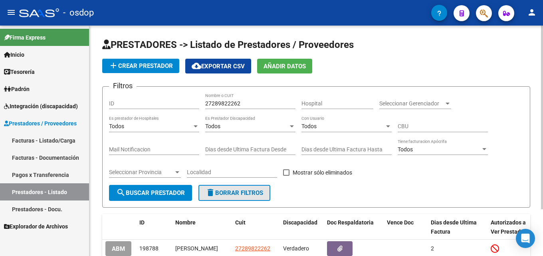
click at [229, 189] on button "delete Borrar Filtros" at bounding box center [235, 193] width 72 height 16
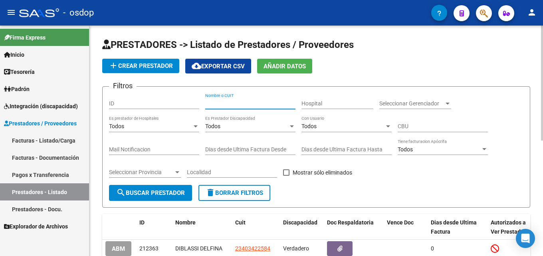
click at [238, 101] on input "Nombre o CUIT" at bounding box center [250, 103] width 90 height 7
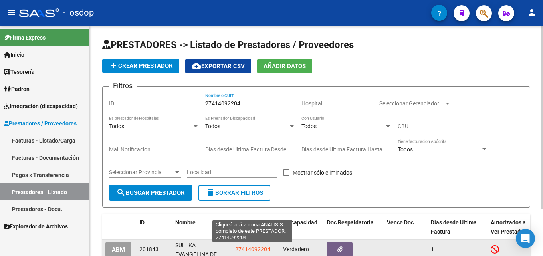
type input "27414092204"
click at [250, 249] on span "27414092204" at bounding box center [252, 249] width 35 height 6
type textarea "27414092204"
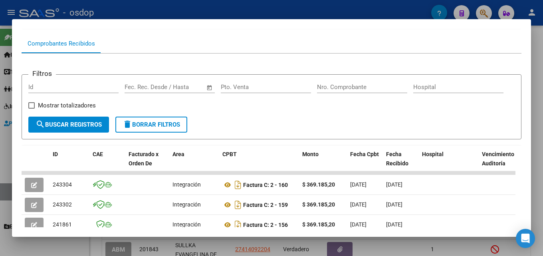
scroll to position [81, 0]
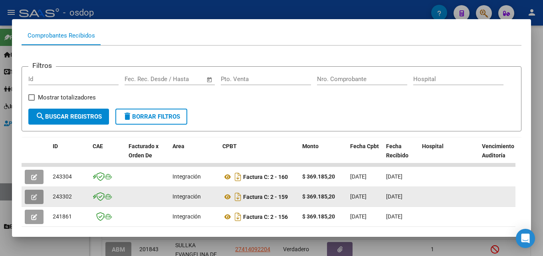
click at [32, 199] on icon "button" at bounding box center [34, 197] width 6 height 6
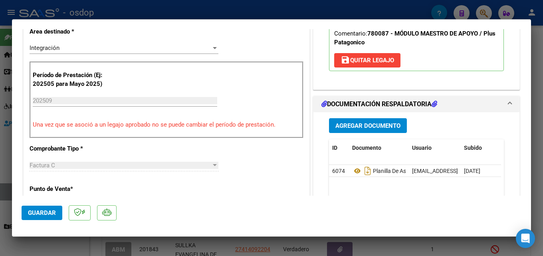
scroll to position [200, 0]
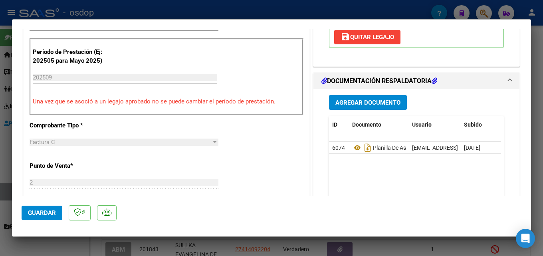
click at [537, 147] on div at bounding box center [271, 128] width 543 height 256
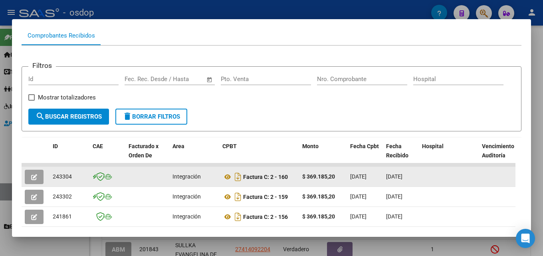
click at [36, 180] on icon "button" at bounding box center [34, 177] width 6 height 6
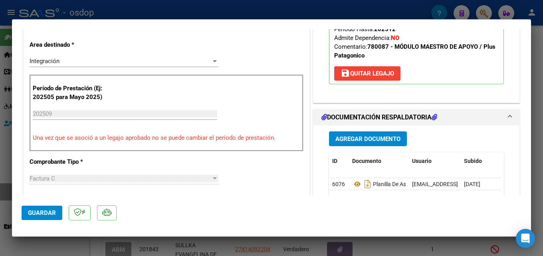
scroll to position [175, 0]
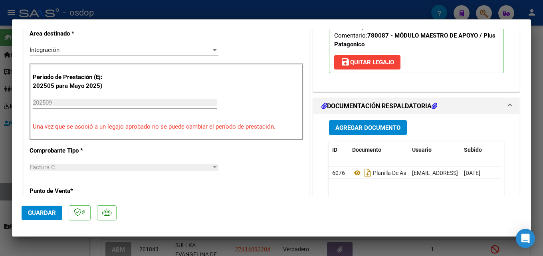
click at [537, 117] on div at bounding box center [271, 128] width 543 height 256
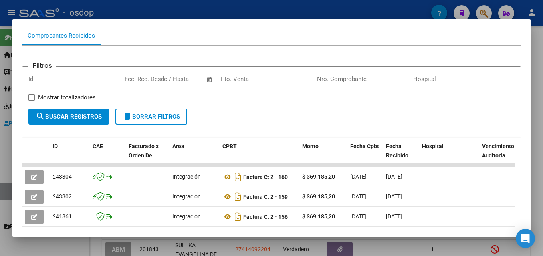
click at [537, 46] on div at bounding box center [271, 128] width 543 height 256
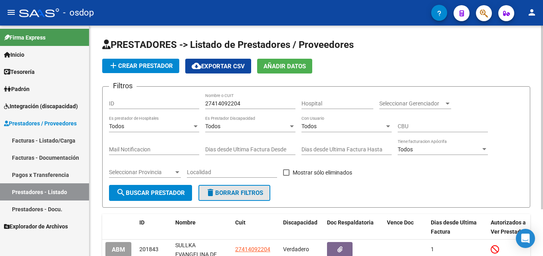
click at [247, 199] on button "delete Borrar Filtros" at bounding box center [235, 193] width 72 height 16
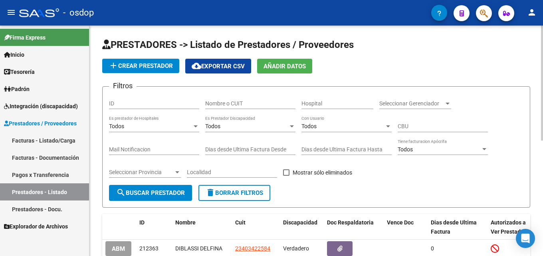
click at [243, 100] on div "Nombre o CUIT" at bounding box center [250, 101] width 90 height 16
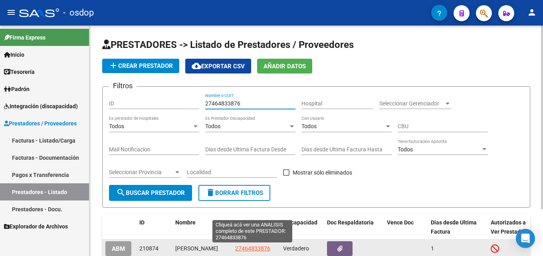
click at [255, 248] on span "27464833876" at bounding box center [252, 248] width 35 height 6
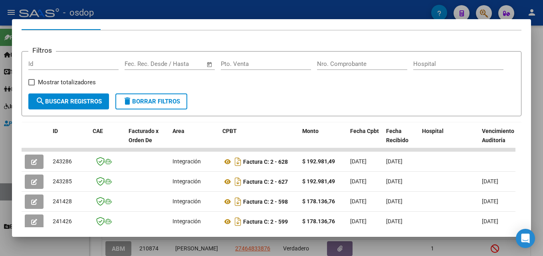
scroll to position [108, 0]
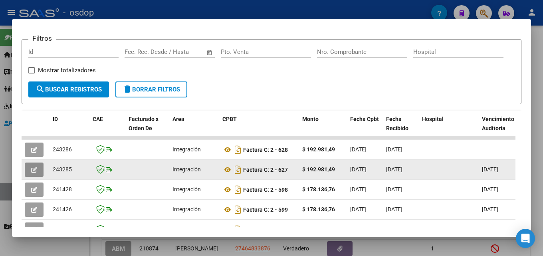
click at [39, 173] on button "button" at bounding box center [34, 170] width 19 height 14
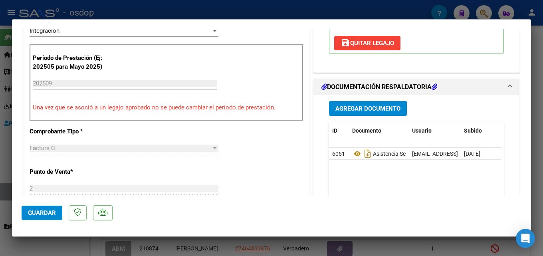
scroll to position [192, 0]
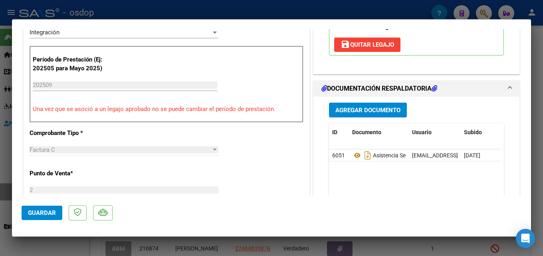
click at [537, 143] on div at bounding box center [271, 128] width 543 height 256
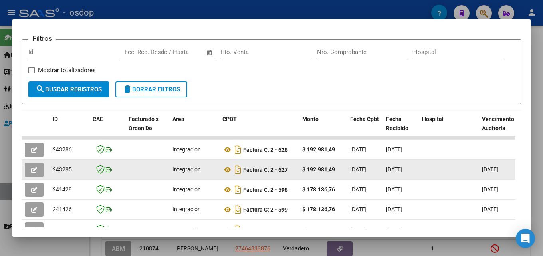
click at [34, 173] on icon "button" at bounding box center [34, 170] width 6 height 6
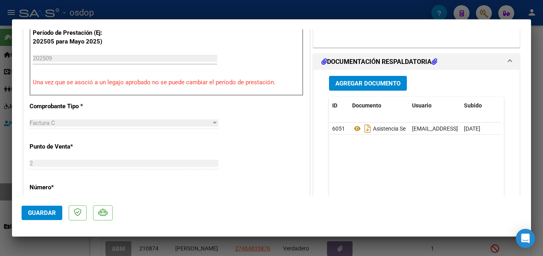
scroll to position [221, 0]
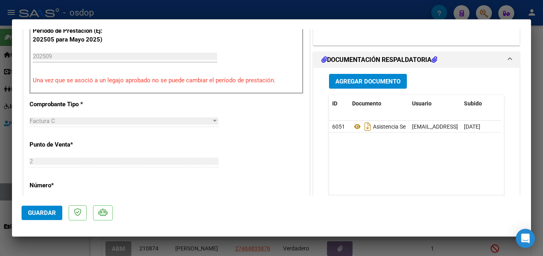
click at [537, 151] on div at bounding box center [271, 128] width 543 height 256
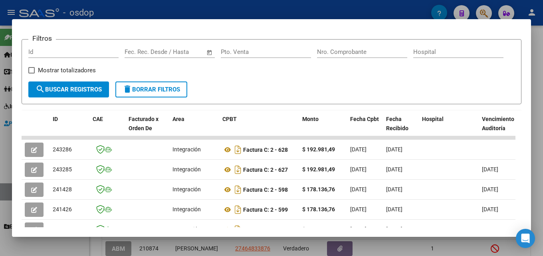
click at [537, 209] on div at bounding box center [271, 128] width 543 height 256
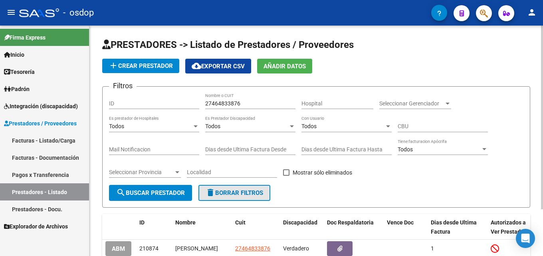
drag, startPoint x: 237, startPoint y: 192, endPoint x: 250, endPoint y: 168, distance: 27.6
click at [237, 193] on span "delete Borrar Filtros" at bounding box center [235, 192] width 58 height 7
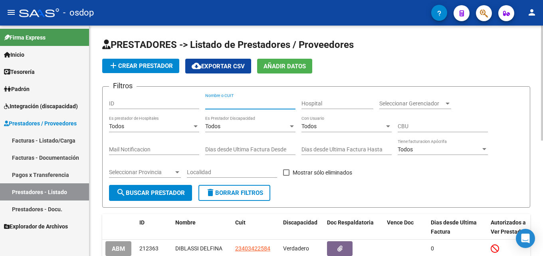
click at [253, 102] on input "Nombre o CUIT" at bounding box center [250, 103] width 90 height 7
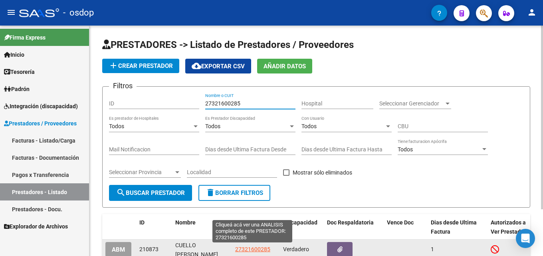
click at [251, 250] on span "27321600285" at bounding box center [252, 249] width 35 height 6
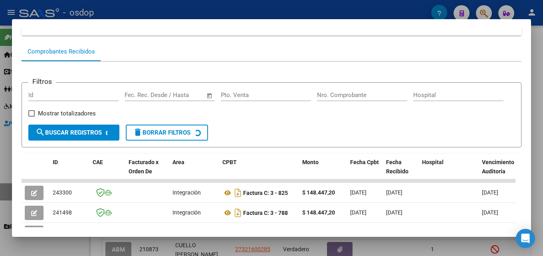
scroll to position [76, 0]
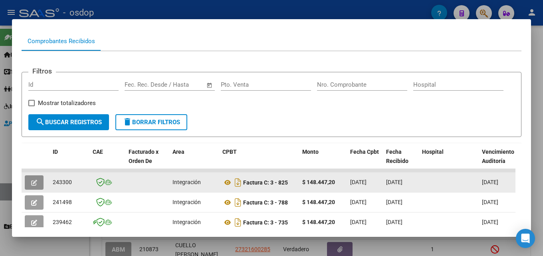
click at [32, 184] on icon "button" at bounding box center [34, 183] width 6 height 6
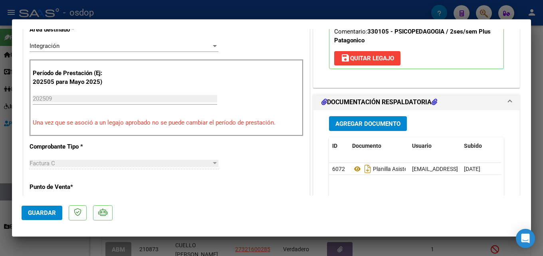
scroll to position [190, 0]
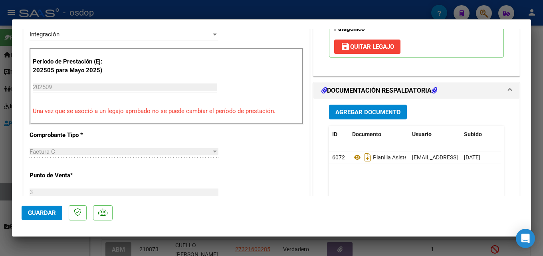
click at [537, 131] on div at bounding box center [271, 128] width 543 height 256
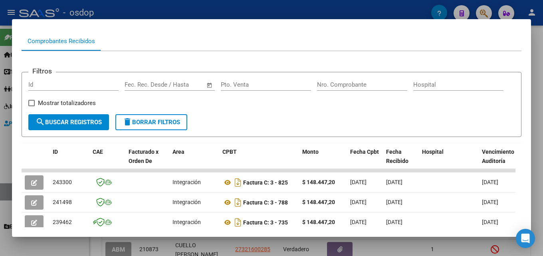
click at [537, 98] on div at bounding box center [271, 128] width 543 height 256
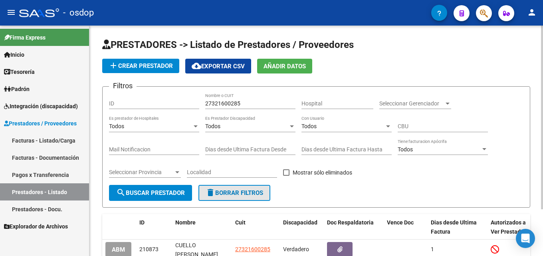
drag, startPoint x: 223, startPoint y: 195, endPoint x: 228, endPoint y: 114, distance: 80.9
click at [223, 195] on span "delete Borrar Filtros" at bounding box center [235, 192] width 58 height 7
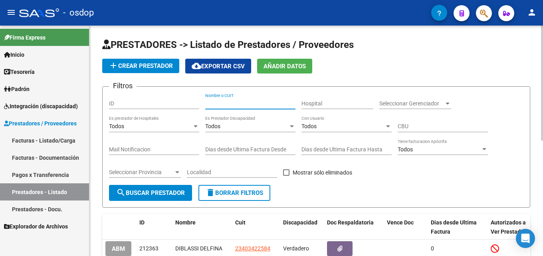
click at [233, 101] on input "Nombre o CUIT" at bounding box center [250, 103] width 90 height 7
click at [216, 105] on input "Nombre o CUIT" at bounding box center [250, 103] width 90 height 7
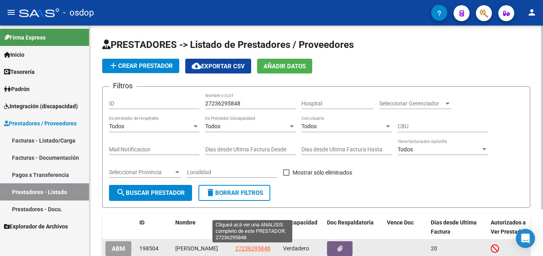
click at [251, 248] on span "27236295848" at bounding box center [252, 248] width 35 height 6
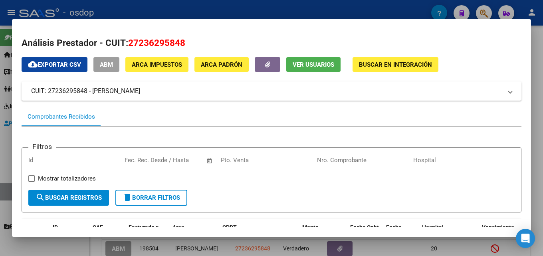
click at [537, 111] on div at bounding box center [271, 128] width 543 height 256
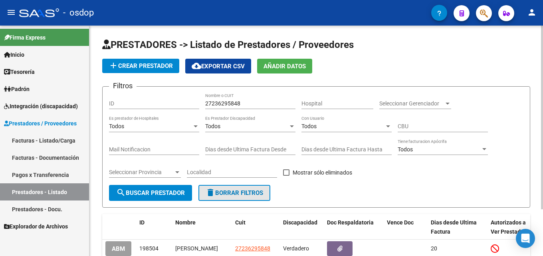
click at [227, 193] on span "delete Borrar Filtros" at bounding box center [235, 192] width 58 height 7
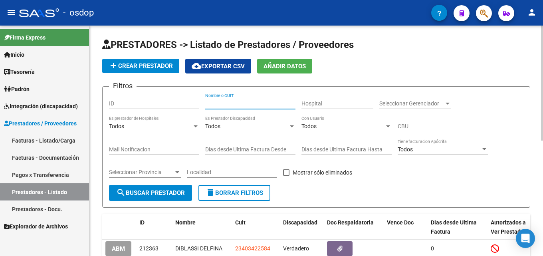
click at [225, 100] on input "Nombre o CUIT" at bounding box center [250, 103] width 90 height 7
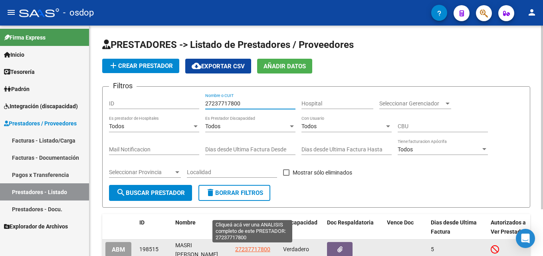
click at [264, 249] on span "27237717800" at bounding box center [252, 249] width 35 height 6
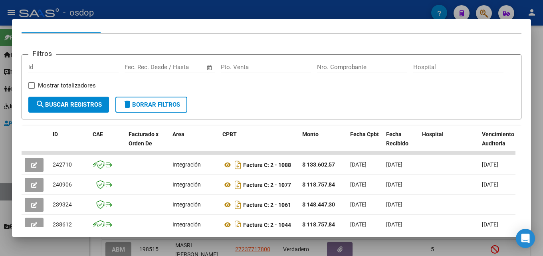
scroll to position [100, 0]
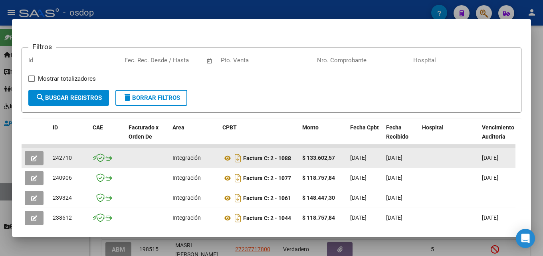
click at [321, 160] on strong "$ 133.602,57" at bounding box center [318, 158] width 33 height 6
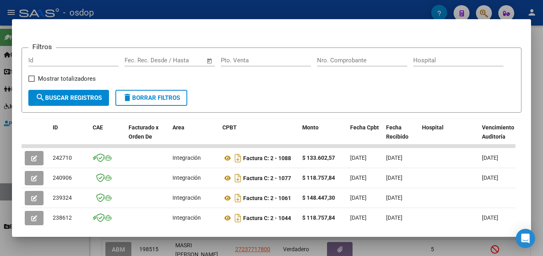
click at [537, 131] on div at bounding box center [271, 128] width 543 height 256
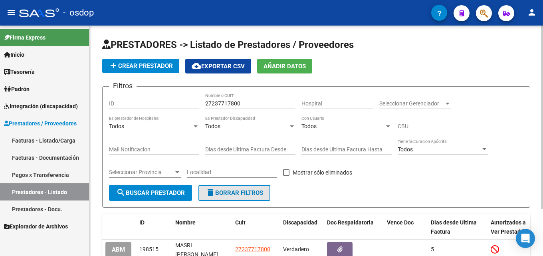
click at [261, 194] on span "delete Borrar Filtros" at bounding box center [235, 192] width 58 height 7
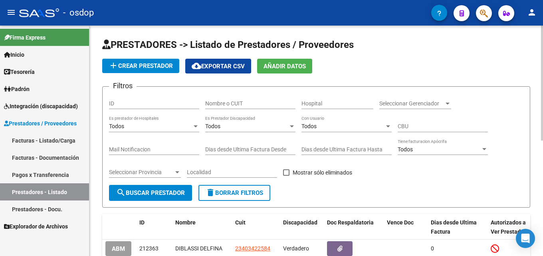
click at [229, 103] on input "Nombre o CUIT" at bounding box center [250, 103] width 90 height 7
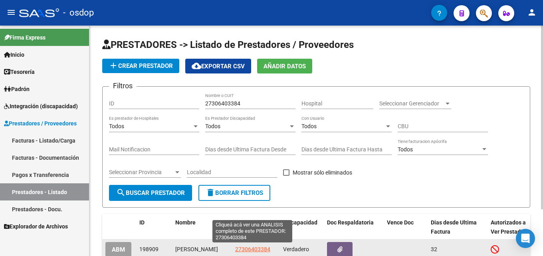
click at [257, 247] on span "27306403384" at bounding box center [252, 249] width 35 height 6
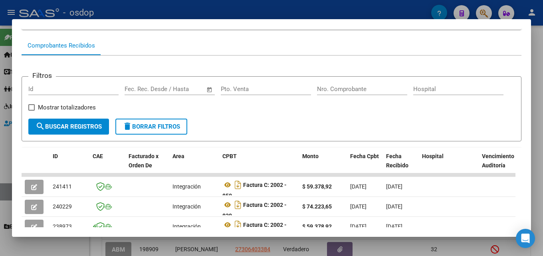
scroll to position [72, 0]
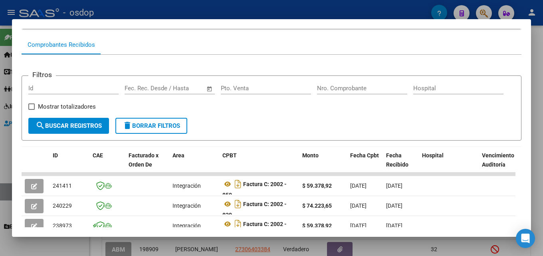
click at [537, 144] on div at bounding box center [271, 128] width 543 height 256
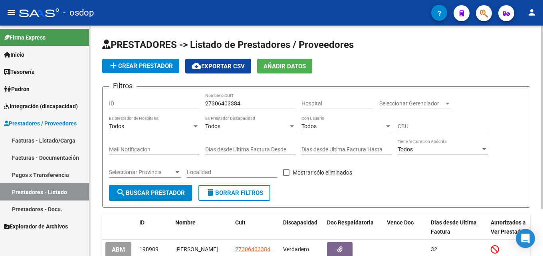
click at [243, 193] on span "delete Borrar Filtros" at bounding box center [235, 192] width 58 height 7
click at [225, 106] on input "Nombre o CUIT" at bounding box center [250, 103] width 90 height 7
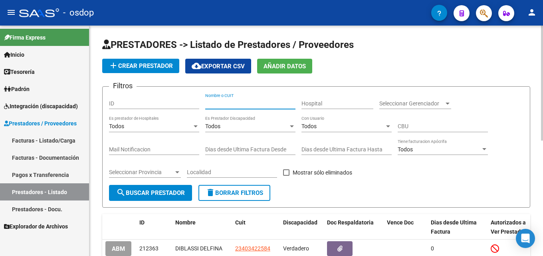
click at [232, 107] on input "Nombre o CUIT" at bounding box center [250, 103] width 90 height 7
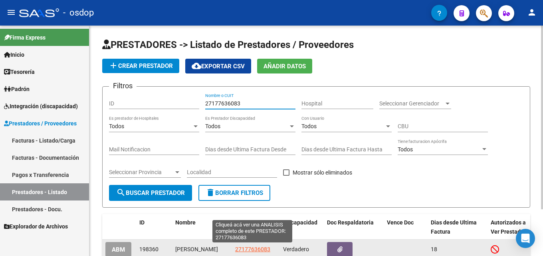
click at [261, 249] on span "27177636083" at bounding box center [252, 249] width 35 height 6
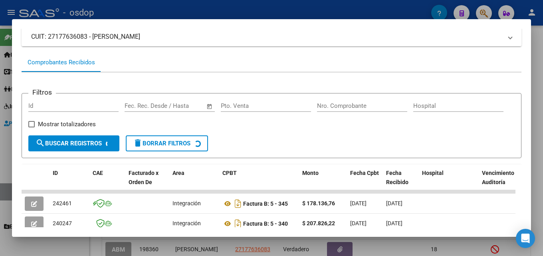
scroll to position [60, 0]
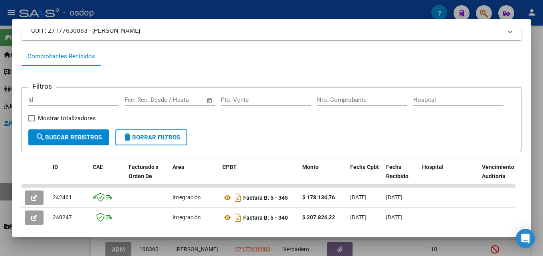
click at [537, 140] on div at bounding box center [271, 128] width 543 height 256
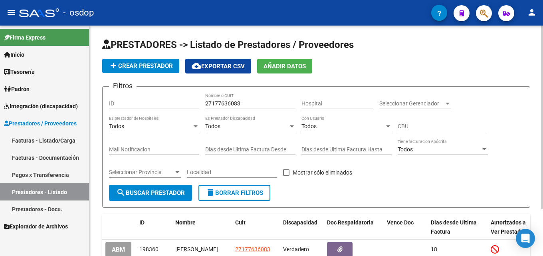
click at [254, 192] on span "delete Borrar Filtros" at bounding box center [235, 192] width 58 height 7
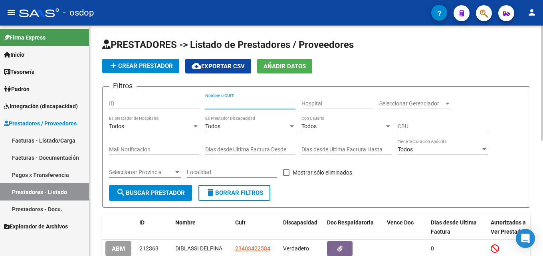
click at [233, 105] on input "Nombre o CUIT" at bounding box center [250, 103] width 90 height 7
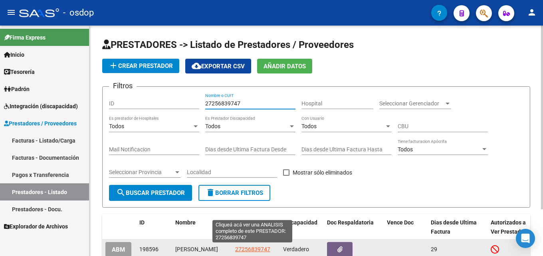
click at [267, 249] on span "27256839747" at bounding box center [252, 249] width 35 height 6
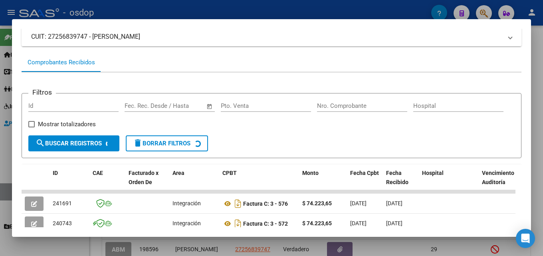
scroll to position [57, 0]
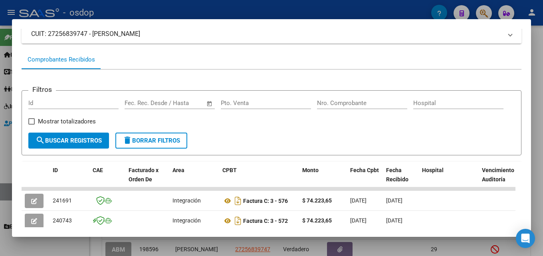
click at [537, 161] on div at bounding box center [271, 128] width 543 height 256
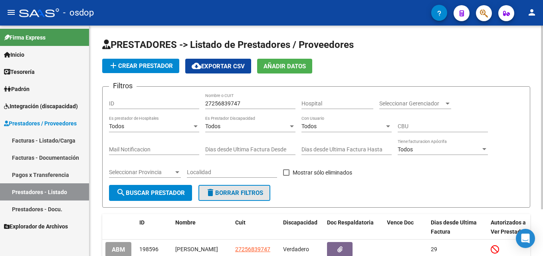
click at [234, 196] on span "delete Borrar Filtros" at bounding box center [235, 192] width 58 height 7
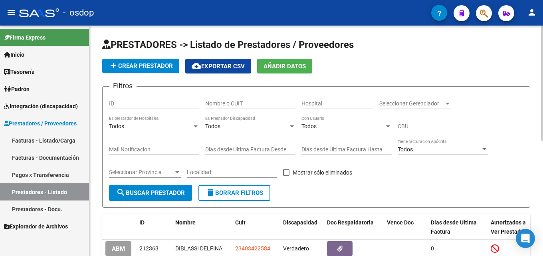
click at [229, 103] on input "Nombre o CUIT" at bounding box center [250, 103] width 90 height 7
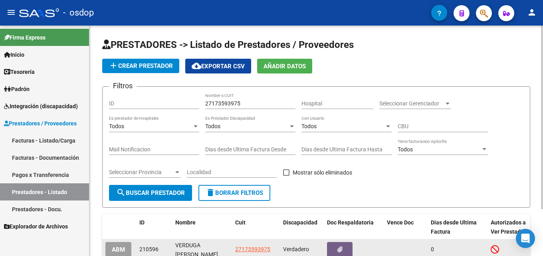
click at [261, 245] on app-link-go-to "27173593975" at bounding box center [252, 249] width 35 height 9
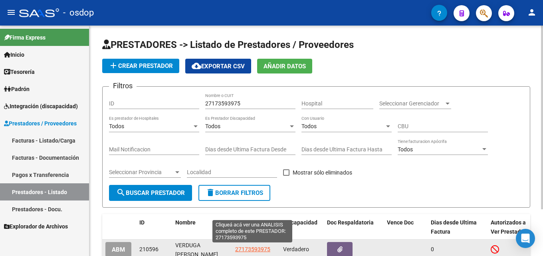
click at [262, 249] on span "27173593975" at bounding box center [252, 249] width 35 height 6
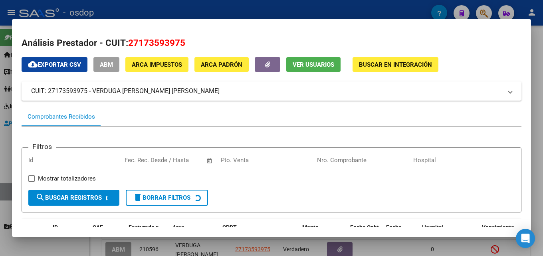
scroll to position [65, 0]
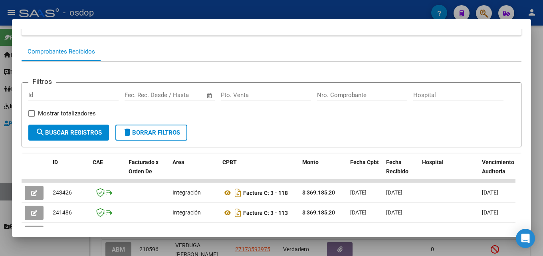
click at [537, 145] on div at bounding box center [271, 128] width 543 height 256
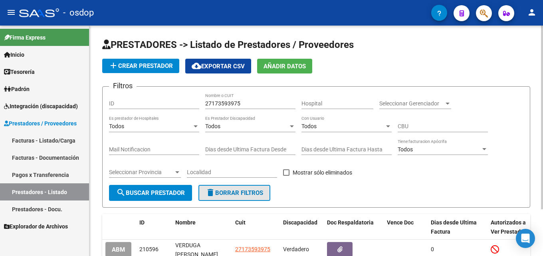
click at [237, 191] on span "delete Borrar Filtros" at bounding box center [235, 192] width 58 height 7
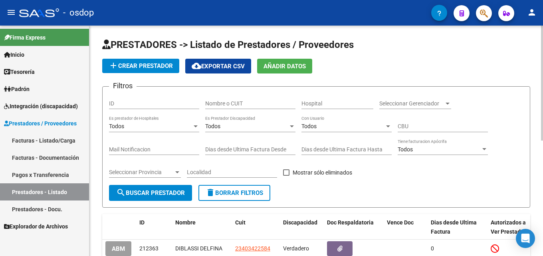
click at [232, 103] on input "Nombre o CUIT" at bounding box center [250, 103] width 90 height 7
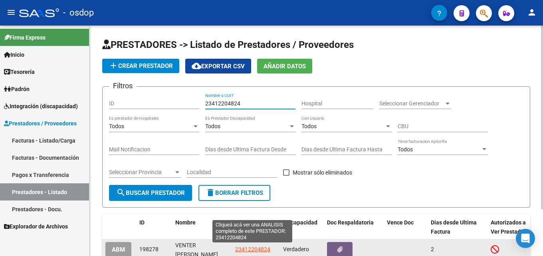
click at [243, 250] on span "23412204824" at bounding box center [252, 249] width 35 height 6
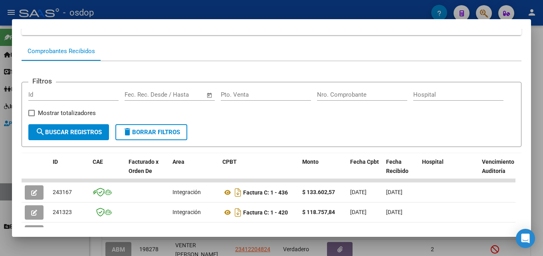
scroll to position [66, 0]
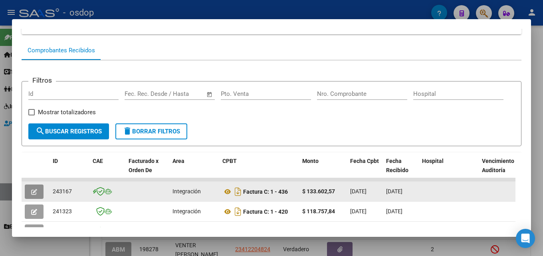
click at [31, 195] on button "button" at bounding box center [34, 192] width 19 height 14
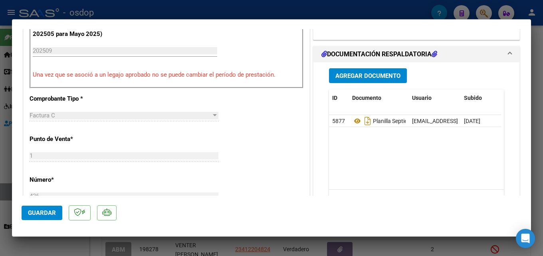
click at [537, 170] on div at bounding box center [271, 128] width 543 height 256
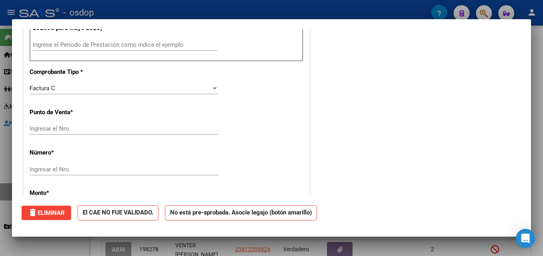
scroll to position [221, 0]
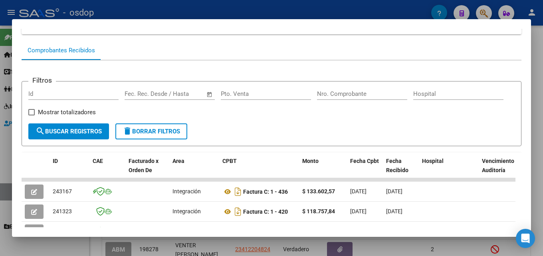
click at [537, 174] on div at bounding box center [271, 128] width 543 height 256
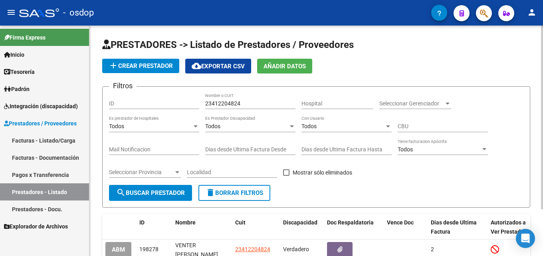
click at [225, 192] on span "delete Borrar Filtros" at bounding box center [235, 192] width 58 height 7
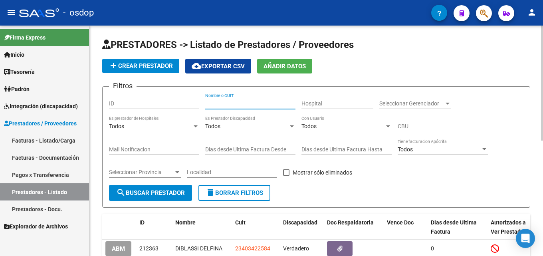
click at [218, 103] on input "Nombre o CUIT" at bounding box center [250, 103] width 90 height 7
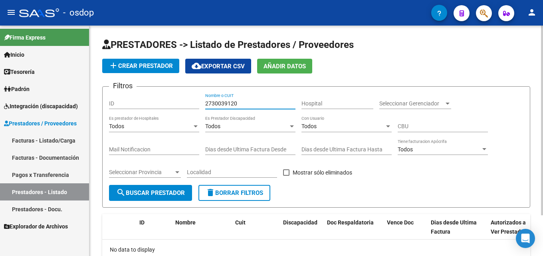
click at [243, 105] on input "2730039120" at bounding box center [250, 103] width 90 height 7
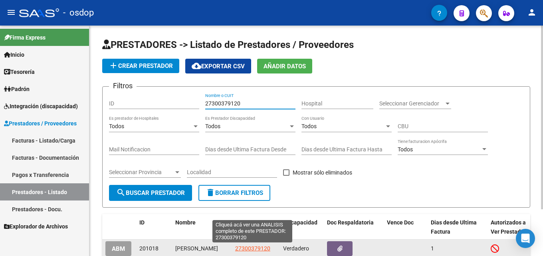
click at [247, 247] on span "27300379120" at bounding box center [252, 248] width 35 height 6
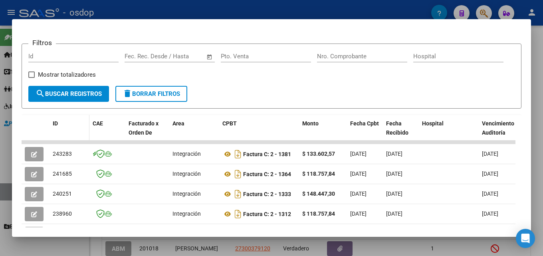
scroll to position [107, 0]
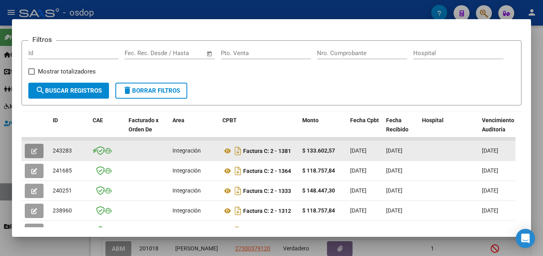
click at [33, 154] on icon "button" at bounding box center [34, 151] width 6 height 6
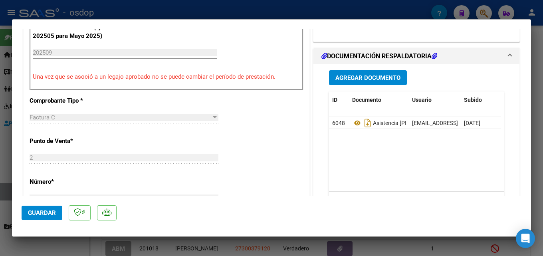
scroll to position [227, 0]
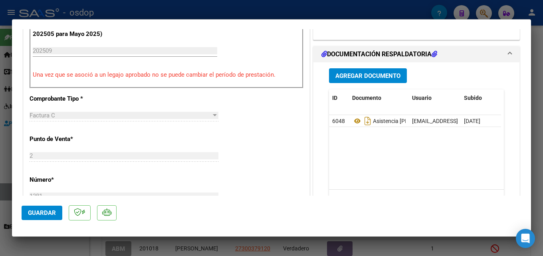
click at [537, 153] on div at bounding box center [271, 128] width 543 height 256
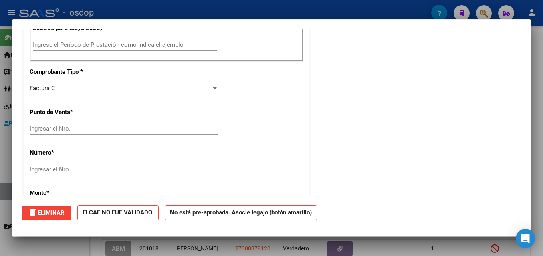
scroll to position [0, 0]
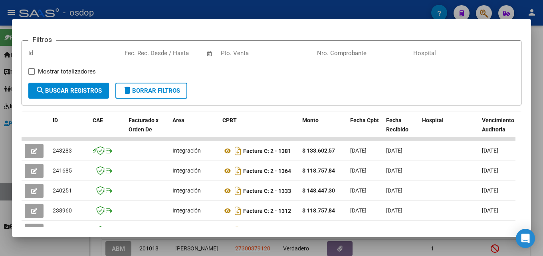
click at [537, 157] on div at bounding box center [271, 128] width 543 height 256
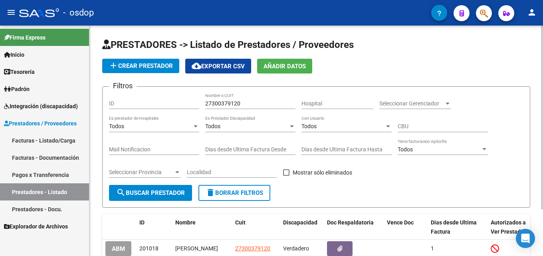
click at [257, 195] on span "delete Borrar Filtros" at bounding box center [235, 192] width 58 height 7
click at [229, 101] on input "Nombre o CUIT" at bounding box center [250, 103] width 90 height 7
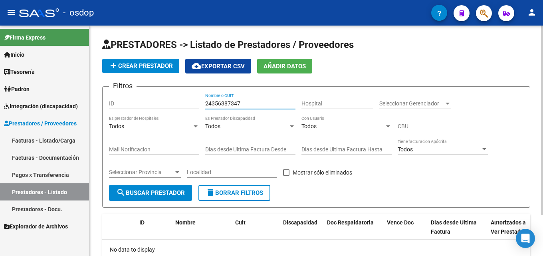
click at [254, 103] on input "24356387347" at bounding box center [250, 103] width 90 height 7
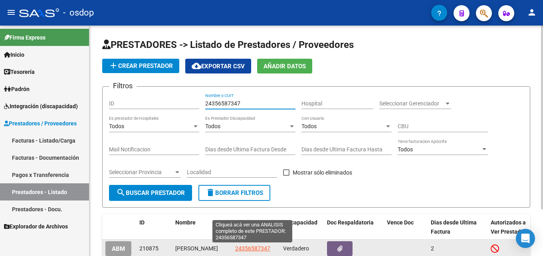
click at [263, 250] on span "24356587347" at bounding box center [252, 248] width 35 height 6
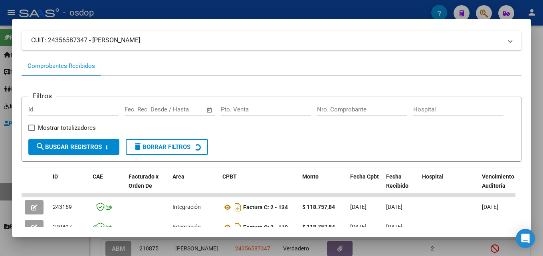
scroll to position [55, 0]
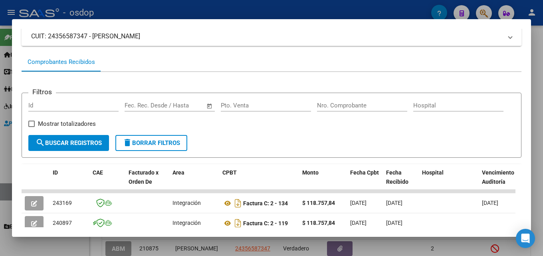
click at [537, 50] on div at bounding box center [271, 128] width 543 height 256
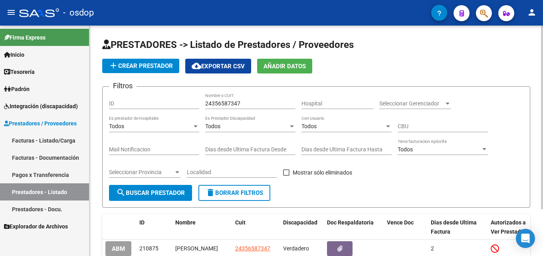
click at [243, 192] on span "delete Borrar Filtros" at bounding box center [235, 192] width 58 height 7
click at [221, 104] on input "Nombre o CUIT" at bounding box center [250, 103] width 90 height 7
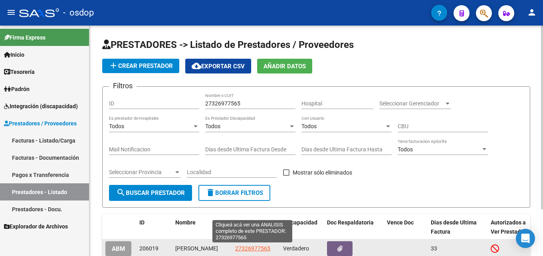
click at [262, 251] on span "27326977565" at bounding box center [252, 248] width 35 height 6
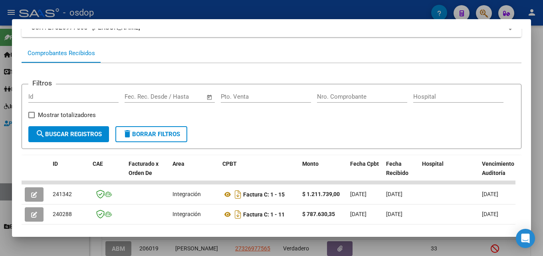
scroll to position [82, 0]
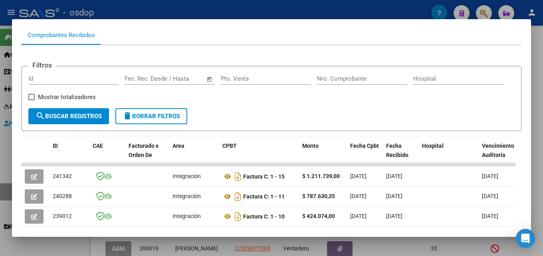
click at [537, 146] on div at bounding box center [271, 128] width 543 height 256
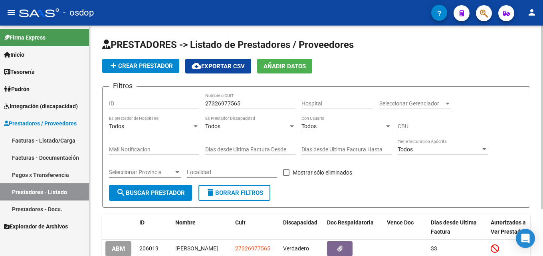
click at [257, 190] on span "delete Borrar Filtros" at bounding box center [235, 192] width 58 height 7
click at [240, 105] on input "Nombre o CUIT" at bounding box center [250, 103] width 90 height 7
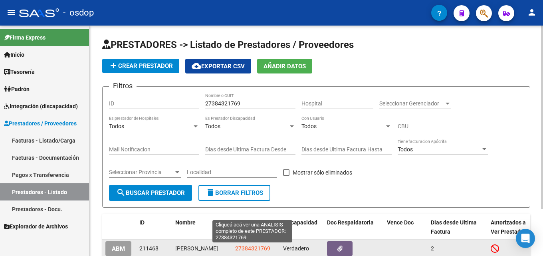
click at [262, 251] on span "27384321769" at bounding box center [252, 248] width 35 height 6
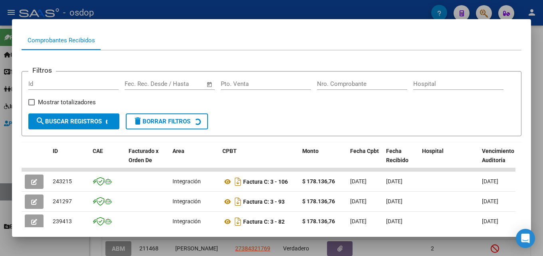
scroll to position [84, 0]
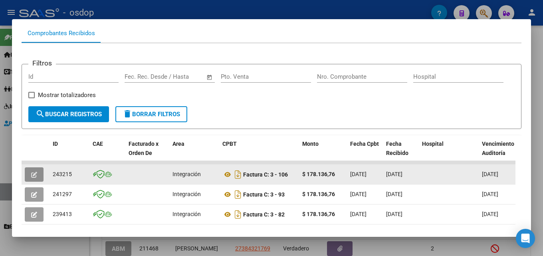
click at [28, 178] on button "button" at bounding box center [34, 174] width 19 height 14
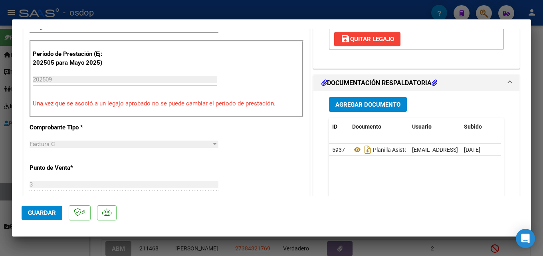
scroll to position [215, 0]
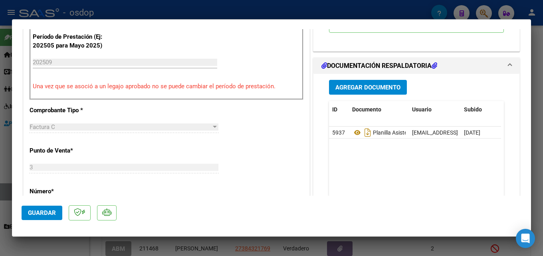
click at [537, 155] on div at bounding box center [271, 128] width 543 height 256
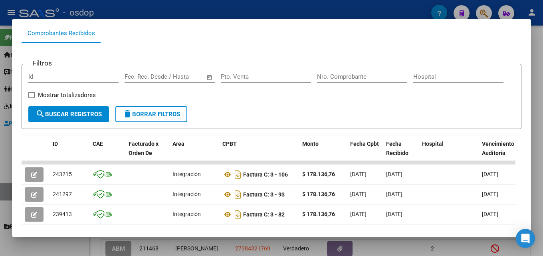
click at [537, 169] on div at bounding box center [271, 128] width 543 height 256
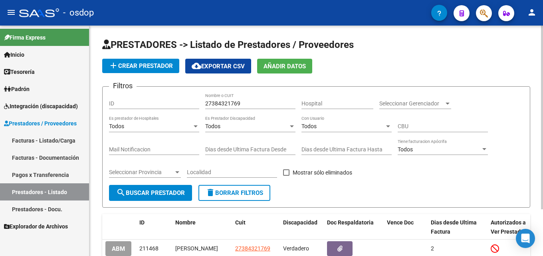
click at [247, 186] on button "delete Borrar Filtros" at bounding box center [235, 193] width 72 height 16
click at [225, 104] on input "Nombre o CUIT" at bounding box center [250, 103] width 90 height 7
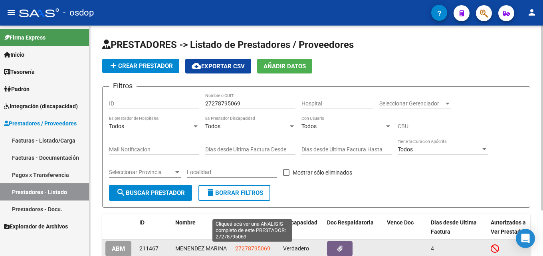
click at [243, 250] on span "27278795069" at bounding box center [252, 248] width 35 height 6
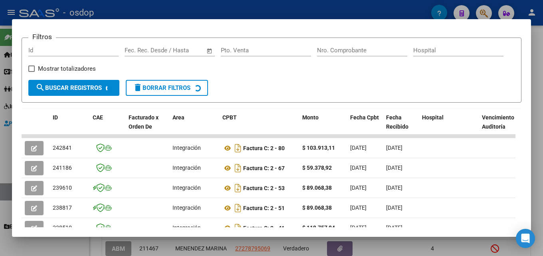
scroll to position [120, 0]
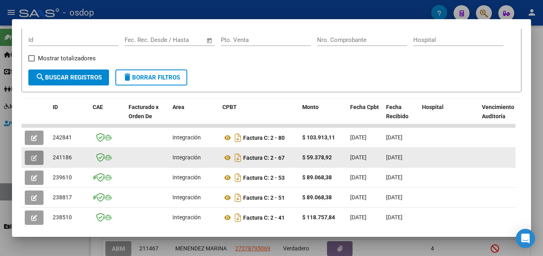
click at [29, 162] on button "button" at bounding box center [34, 158] width 19 height 14
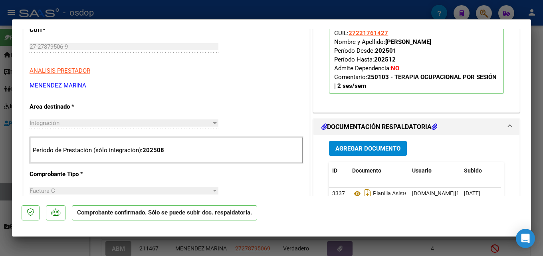
scroll to position [226, 0]
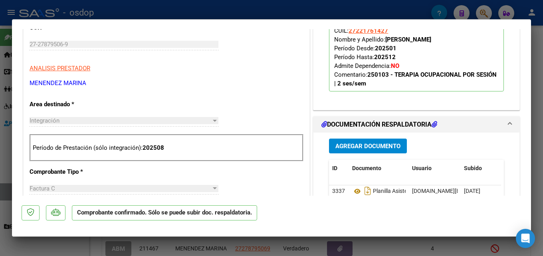
click at [537, 127] on div at bounding box center [271, 128] width 543 height 256
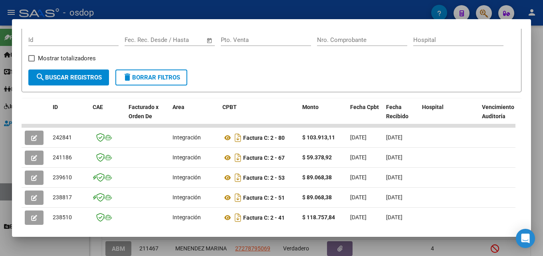
click at [537, 132] on div at bounding box center [271, 128] width 543 height 256
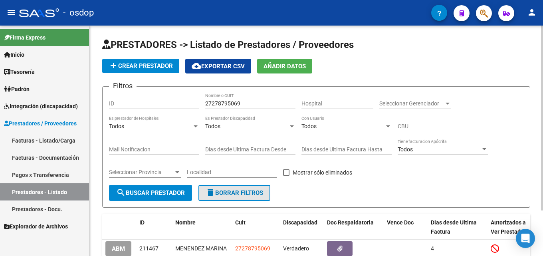
click at [242, 189] on span "delete Borrar Filtros" at bounding box center [235, 192] width 58 height 7
click at [495, 43] on h1 "PRESTADORES -> Listado de Prestadores / Proveedores" at bounding box center [316, 45] width 428 height 14
